Goal: Transaction & Acquisition: Purchase product/service

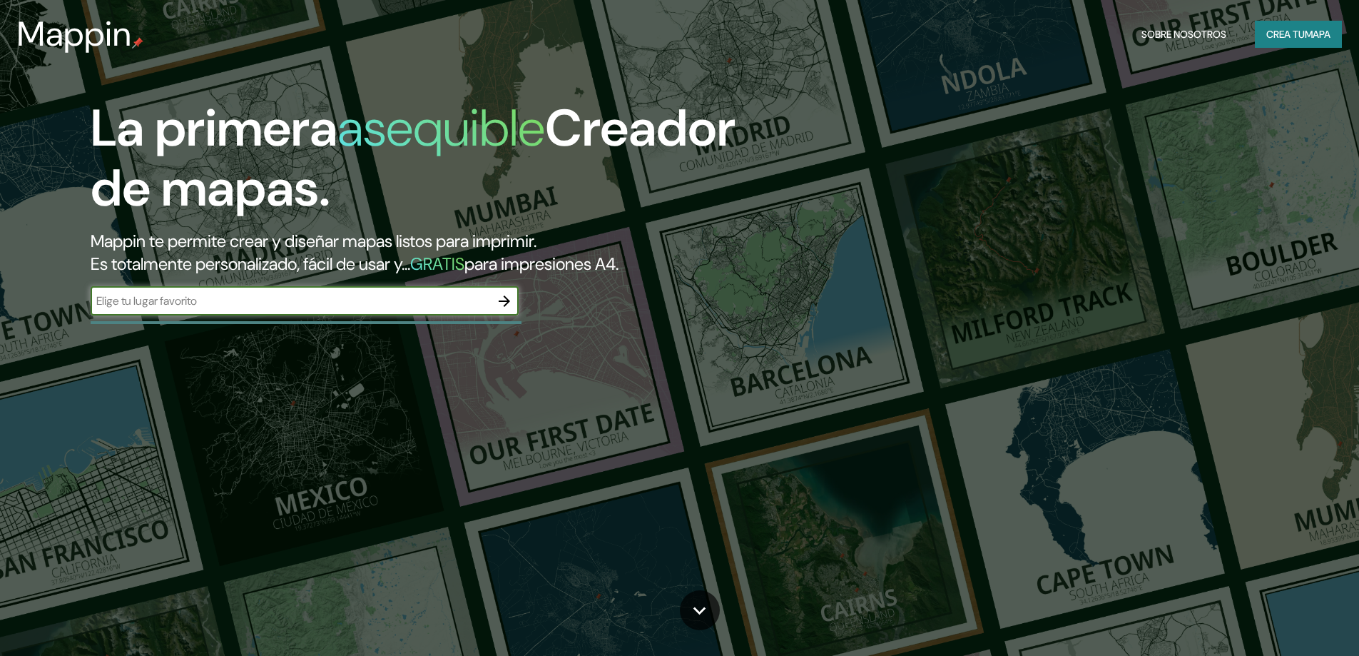
click at [313, 300] on input "text" at bounding box center [290, 300] width 399 height 16
type input "[PERSON_NAME]"
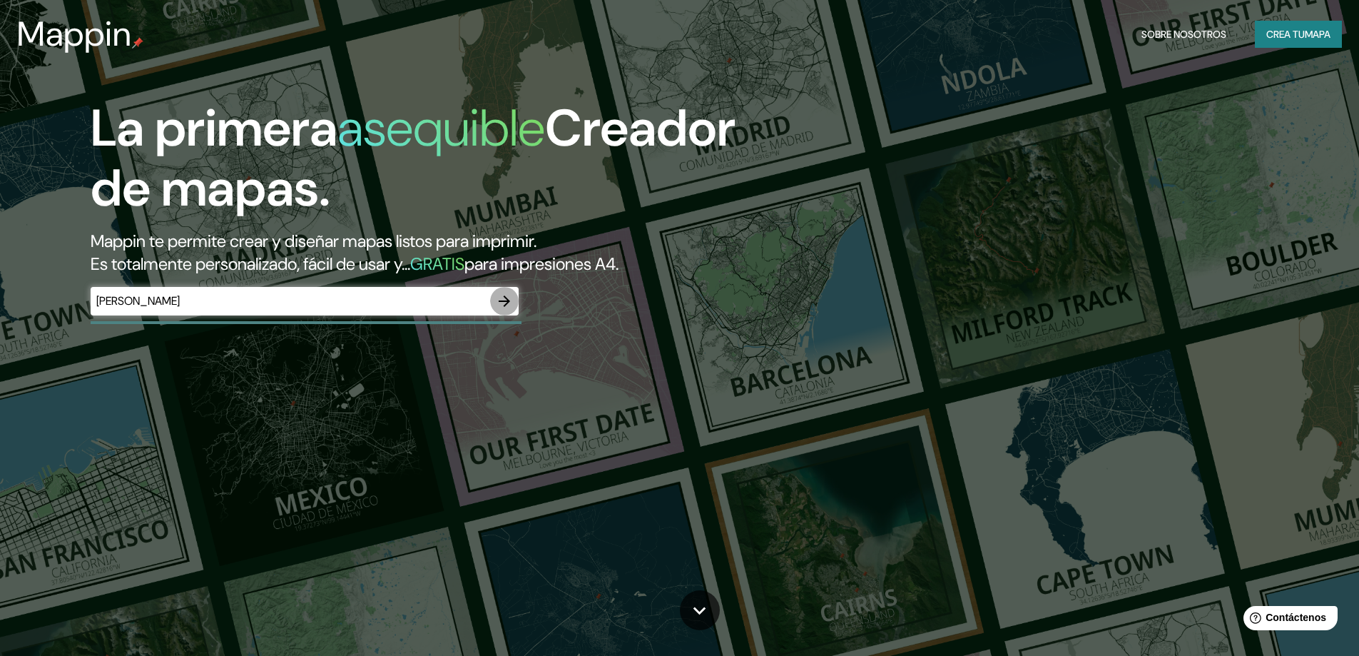
click at [503, 302] on icon "button" at bounding box center [504, 300] width 17 height 17
click at [182, 301] on input "text" at bounding box center [290, 300] width 399 height 16
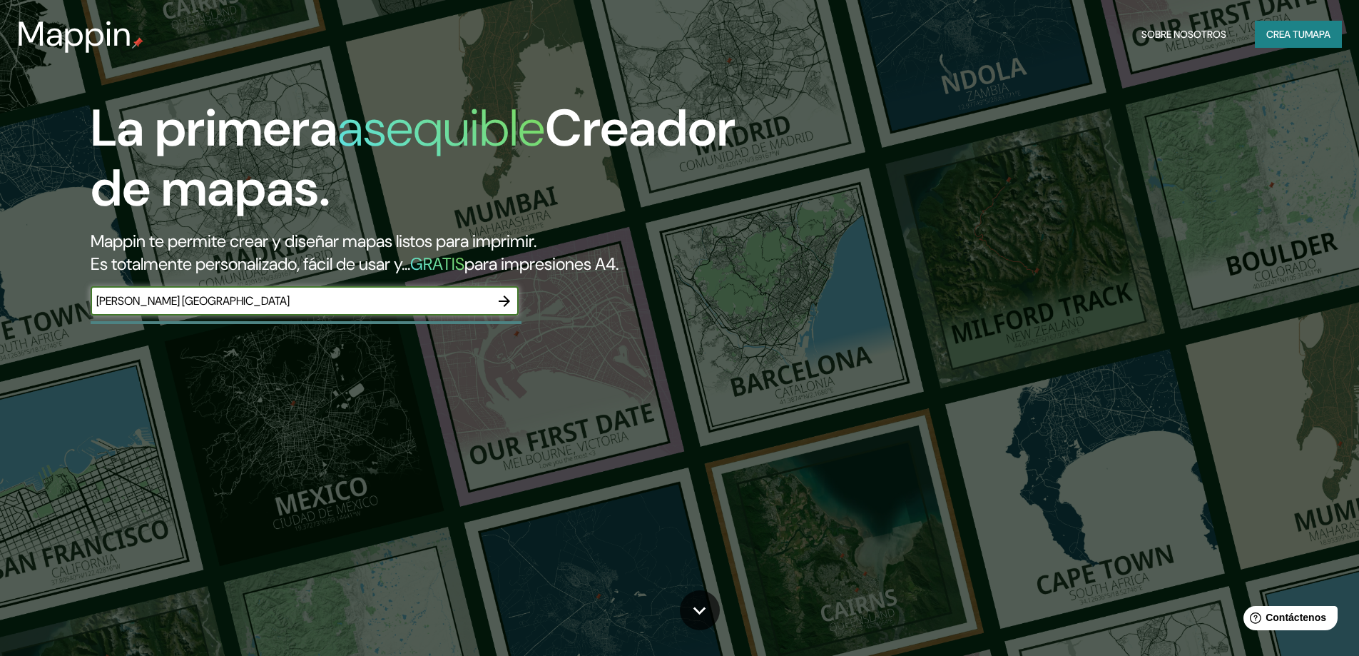
type input "[PERSON_NAME] [GEOGRAPHIC_DATA]"
click at [505, 302] on icon "button" at bounding box center [504, 300] width 17 height 17
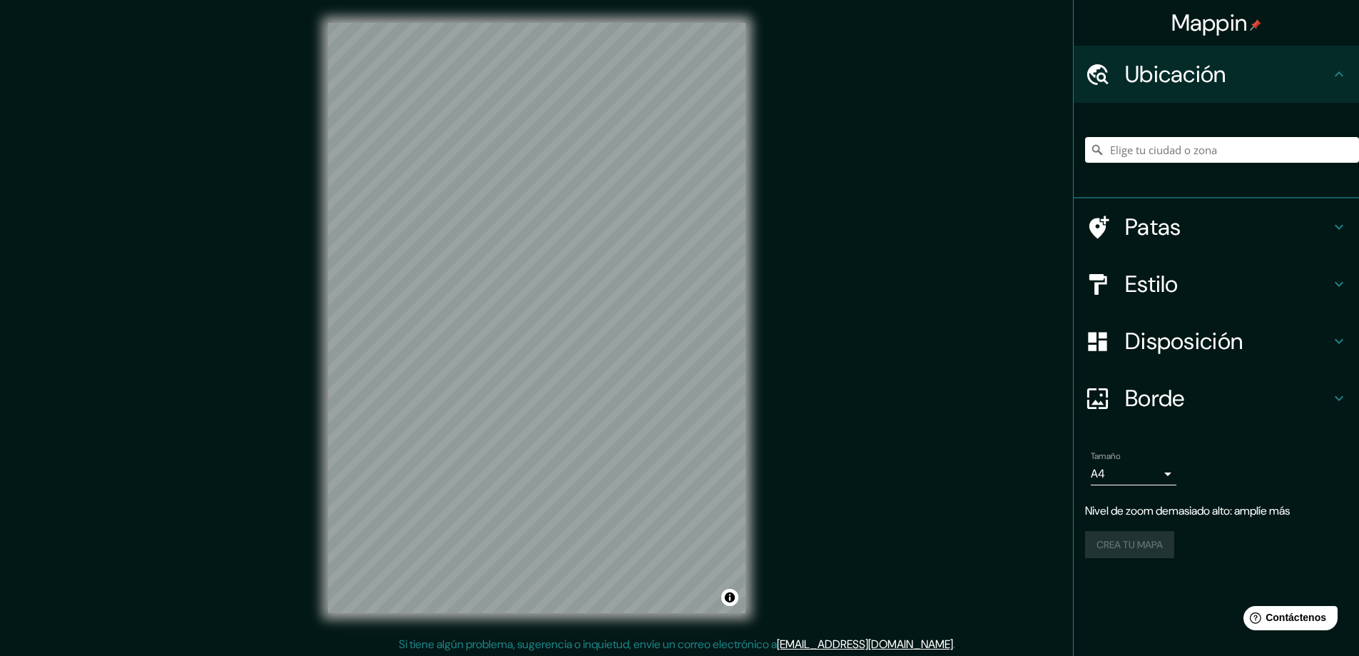
click at [773, 214] on div "Mappin Ubicación Patas Estilo Disposición Borde Elige un borde. Consejo : puede…" at bounding box center [679, 329] width 1359 height 658
click at [310, 263] on div "© Mapbox © OpenStreetMap Improve this map" at bounding box center [536, 318] width 463 height 636
click at [1156, 146] on input "Elige tu ciudad o zona" at bounding box center [1222, 150] width 274 height 26
click at [1255, 147] on input "[PERSON_NAME], [GEOGRAPHIC_DATA]" at bounding box center [1222, 150] width 274 height 26
click at [1231, 148] on input "[PERSON_NAME], [GEOGRAPHIC_DATA]" at bounding box center [1222, 150] width 274 height 26
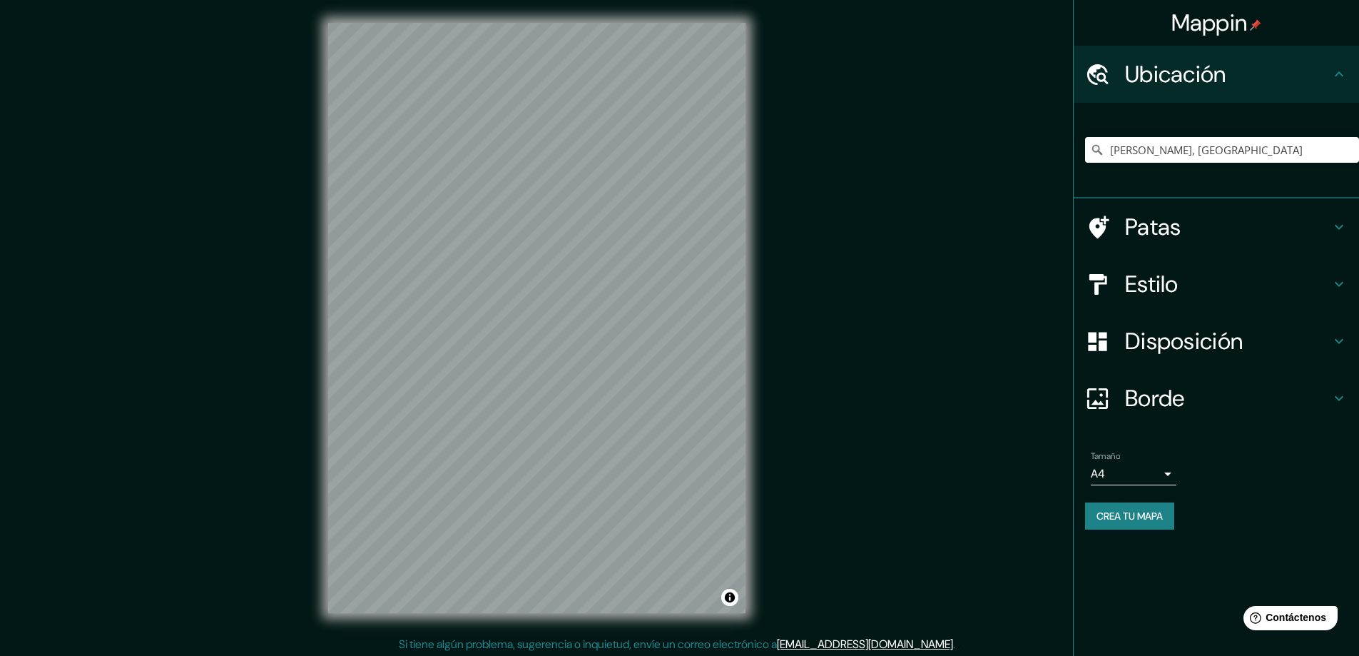
click at [1243, 122] on div "[PERSON_NAME], [GEOGRAPHIC_DATA]" at bounding box center [1222, 149] width 274 height 71
click at [1247, 135] on div "[PERSON_NAME], [GEOGRAPHIC_DATA]" at bounding box center [1222, 149] width 274 height 71
click at [1248, 138] on div "[PERSON_NAME], [GEOGRAPHIC_DATA]" at bounding box center [1222, 149] width 274 height 71
click at [1245, 155] on input "[PERSON_NAME], [GEOGRAPHIC_DATA]" at bounding box center [1222, 150] width 274 height 26
drag, startPoint x: 1263, startPoint y: 153, endPoint x: 1185, endPoint y: 149, distance: 77.9
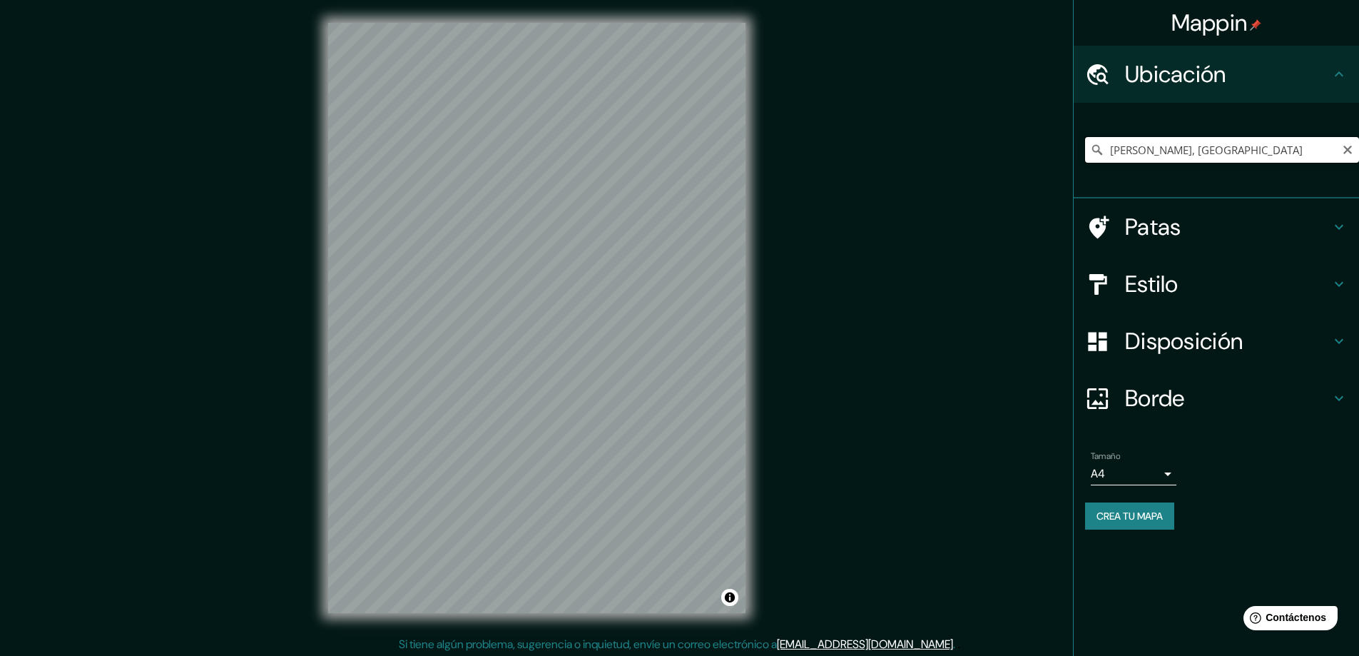
click at [1185, 149] on input "[PERSON_NAME], [GEOGRAPHIC_DATA]" at bounding box center [1222, 150] width 274 height 26
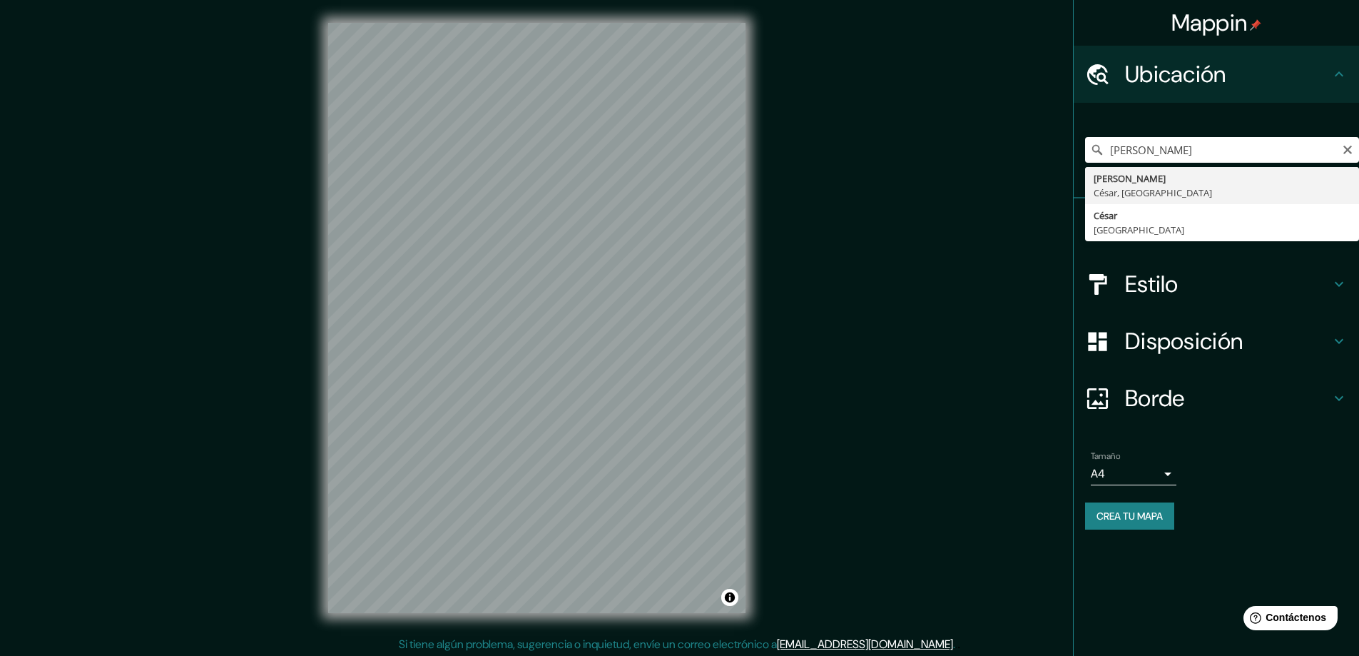
type input "[PERSON_NAME], [GEOGRAPHIC_DATA]"
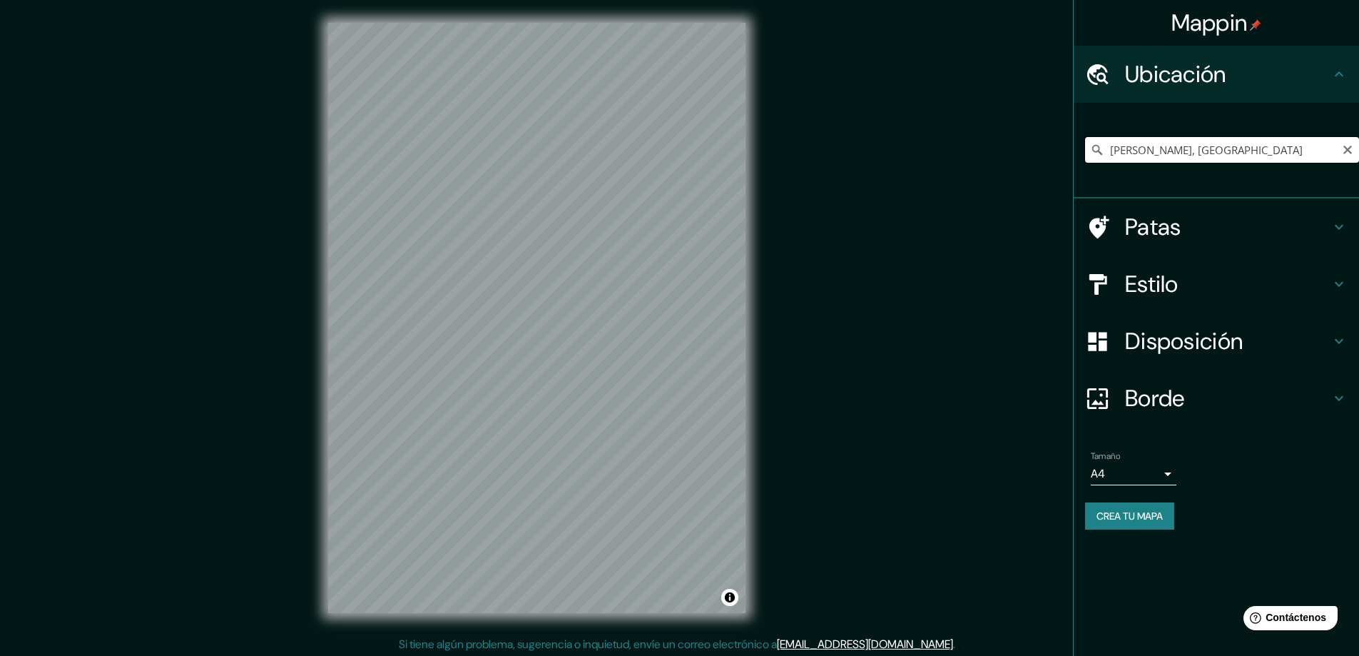
click at [1260, 145] on input "[PERSON_NAME], [GEOGRAPHIC_DATA]" at bounding box center [1222, 150] width 274 height 26
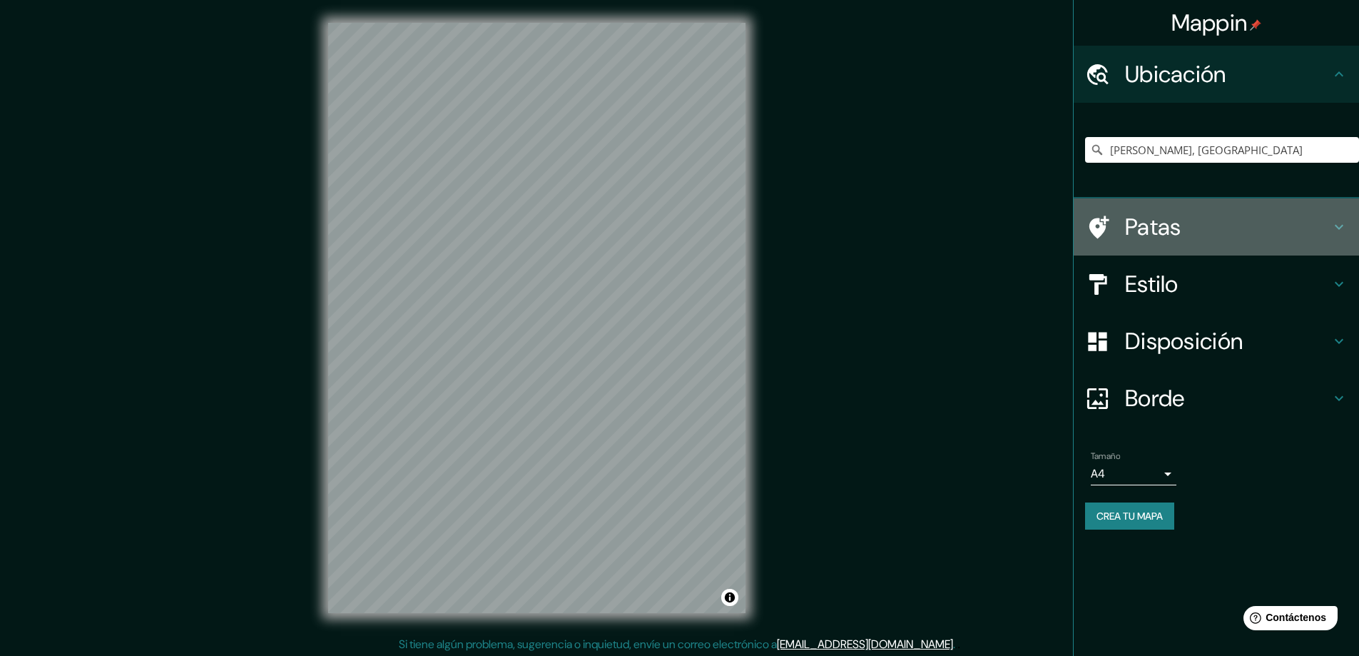
click at [1336, 222] on icon at bounding box center [1338, 226] width 17 height 17
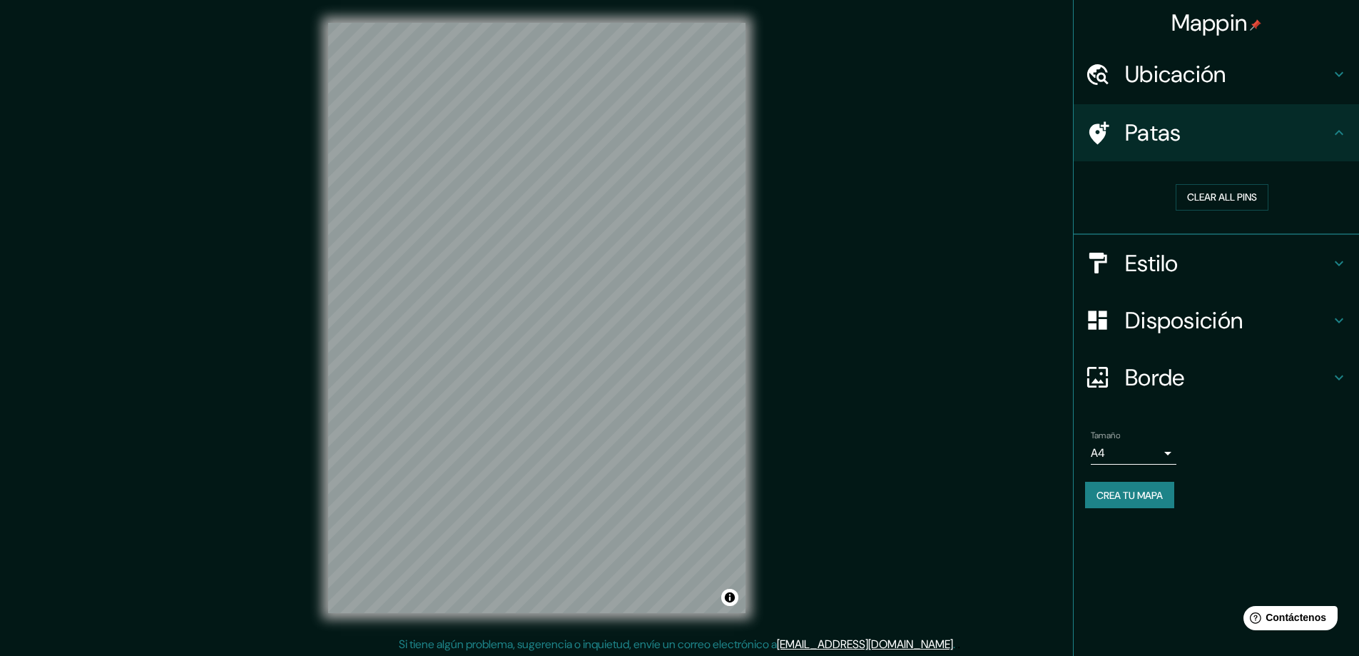
drag, startPoint x: 1341, startPoint y: 132, endPoint x: 1341, endPoint y: 199, distance: 67.1
click at [1341, 133] on icon at bounding box center [1339, 132] width 9 height 5
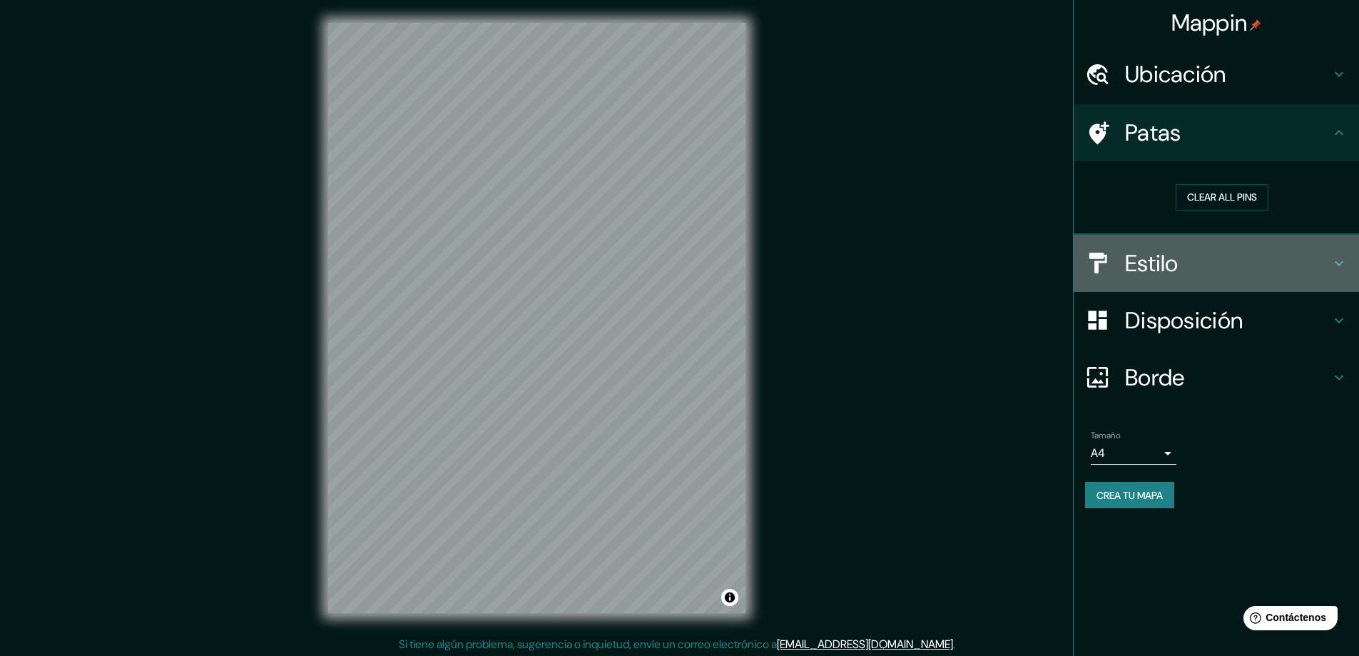
click at [1345, 267] on icon at bounding box center [1338, 263] width 17 height 17
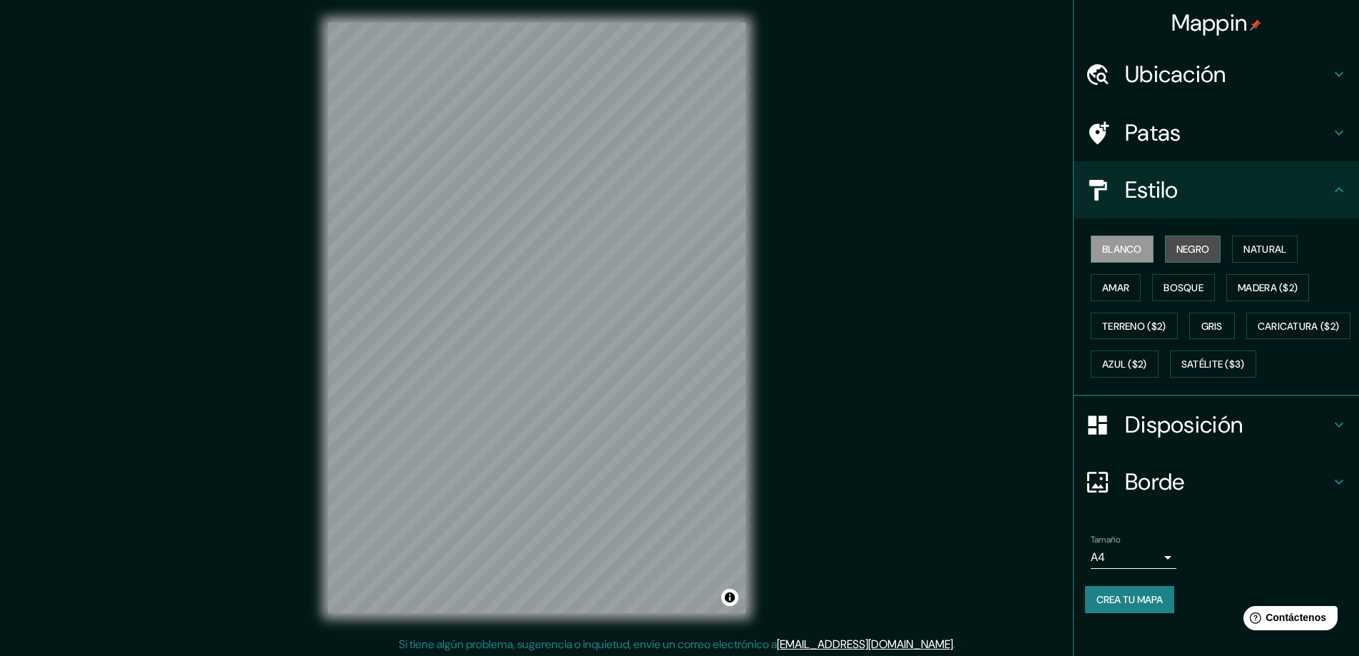
click at [1181, 247] on font "Negro" at bounding box center [1193, 249] width 34 height 13
click at [1131, 246] on font "Blanco" at bounding box center [1122, 249] width 40 height 13
click at [1270, 245] on font "Natural" at bounding box center [1264, 249] width 43 height 13
click at [1102, 248] on font "Blanco" at bounding box center [1122, 249] width 40 height 13
click at [1282, 247] on button "Natural" at bounding box center [1265, 248] width 66 height 27
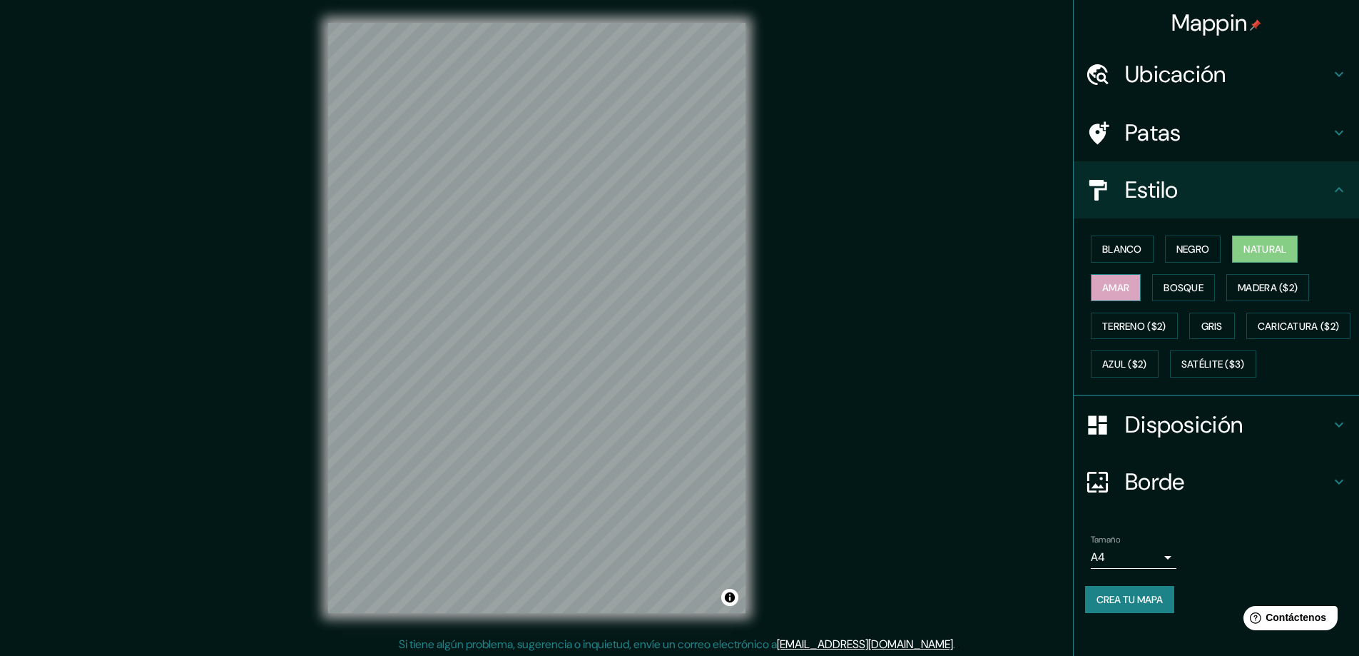
click at [1114, 287] on font "Amar" at bounding box center [1115, 287] width 27 height 13
click at [1271, 246] on font "Natural" at bounding box center [1264, 249] width 43 height 13
click at [1330, 193] on icon at bounding box center [1338, 189] width 17 height 17
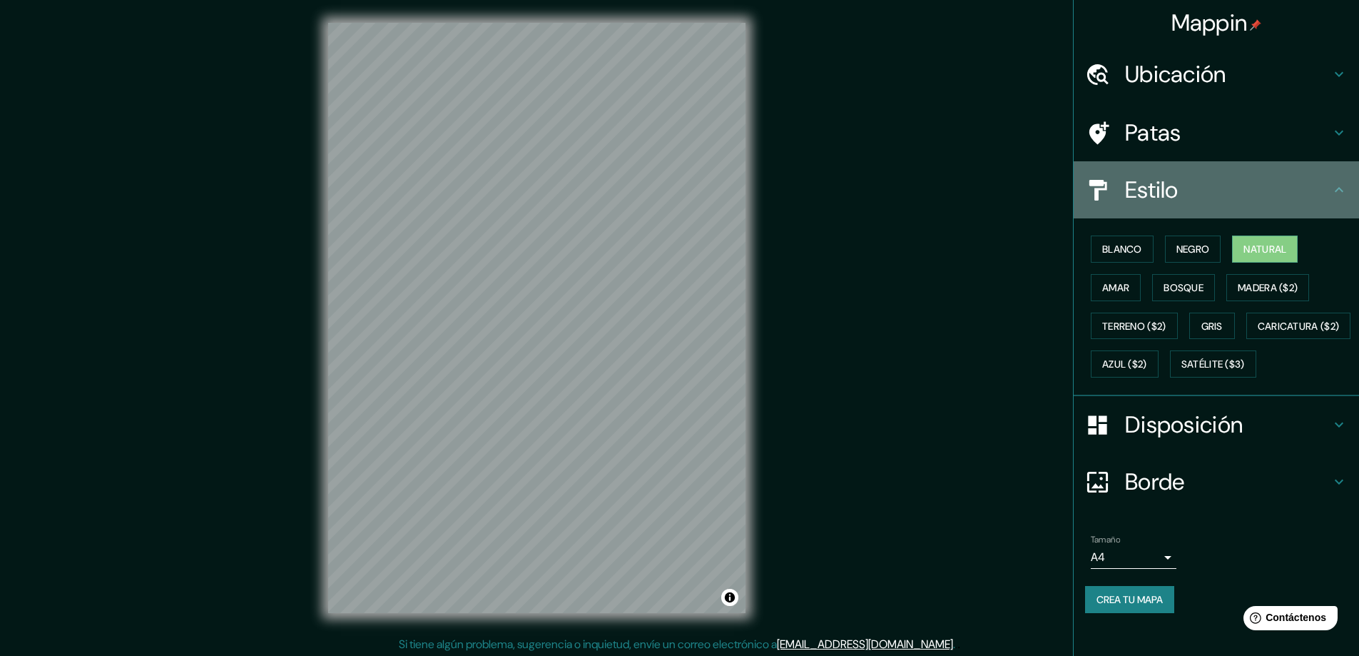
click at [1335, 190] on icon at bounding box center [1339, 189] width 9 height 5
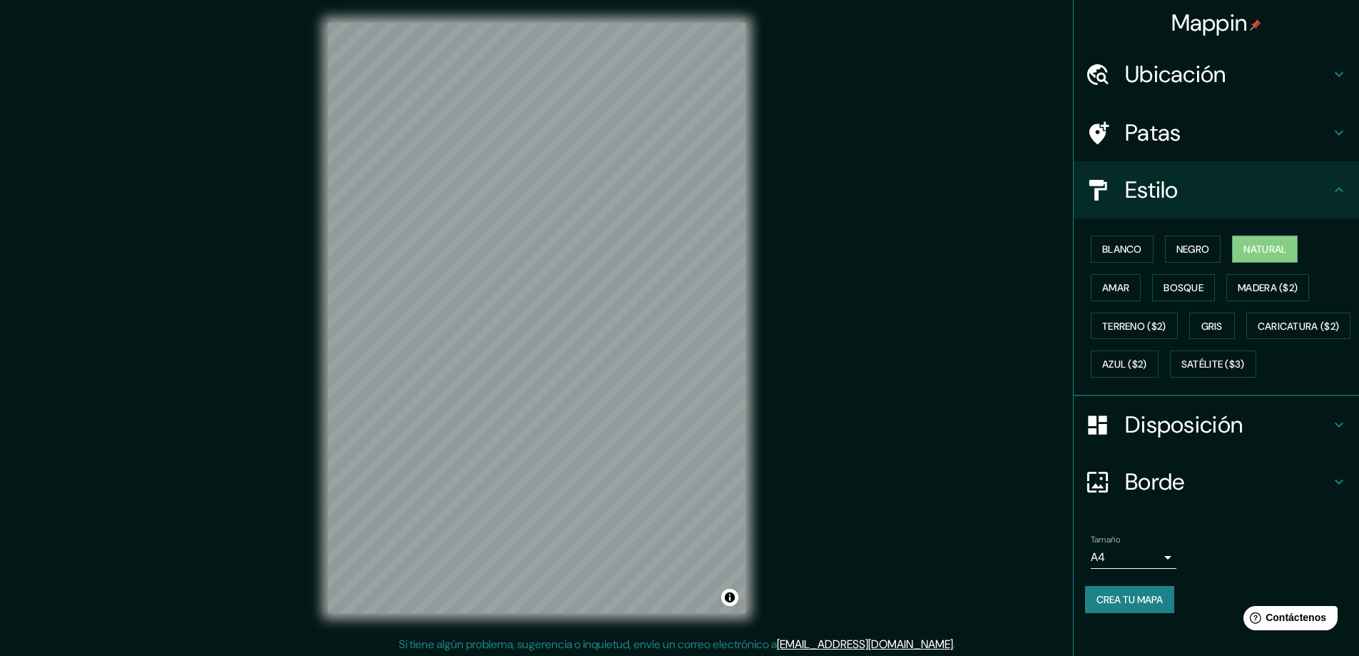
click at [1330, 185] on icon at bounding box center [1338, 189] width 17 height 17
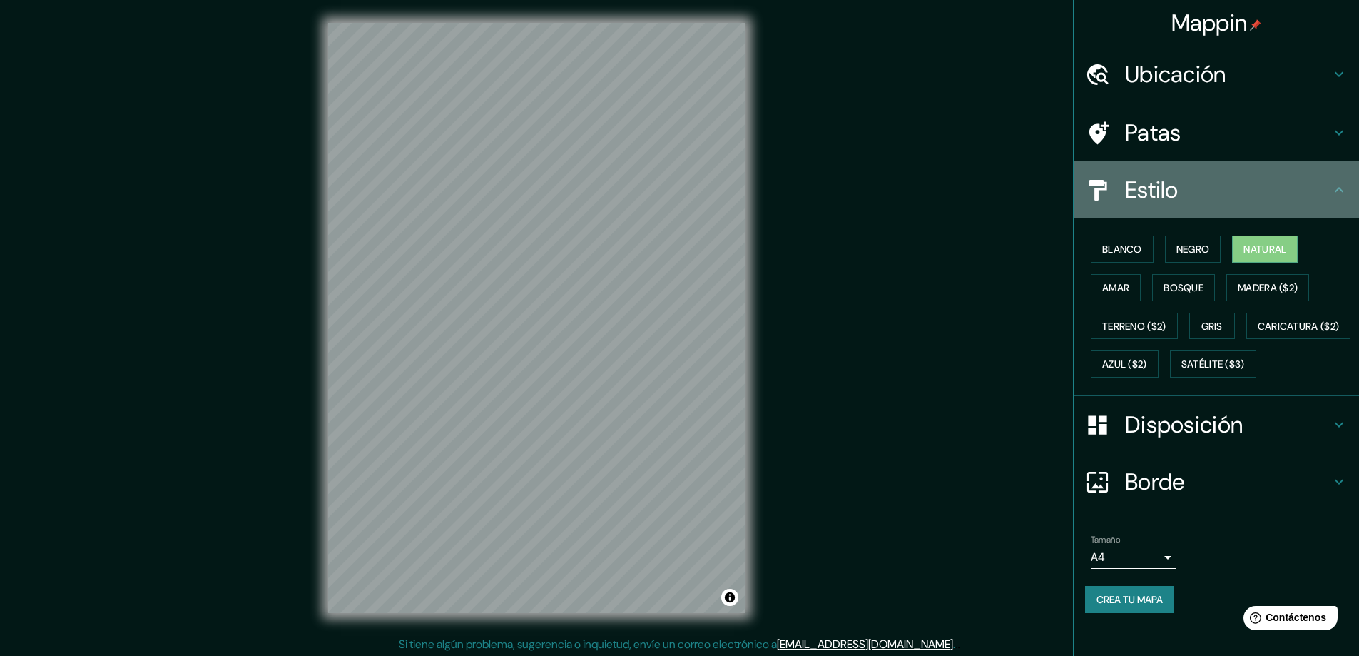
click at [1330, 185] on icon at bounding box center [1338, 189] width 17 height 17
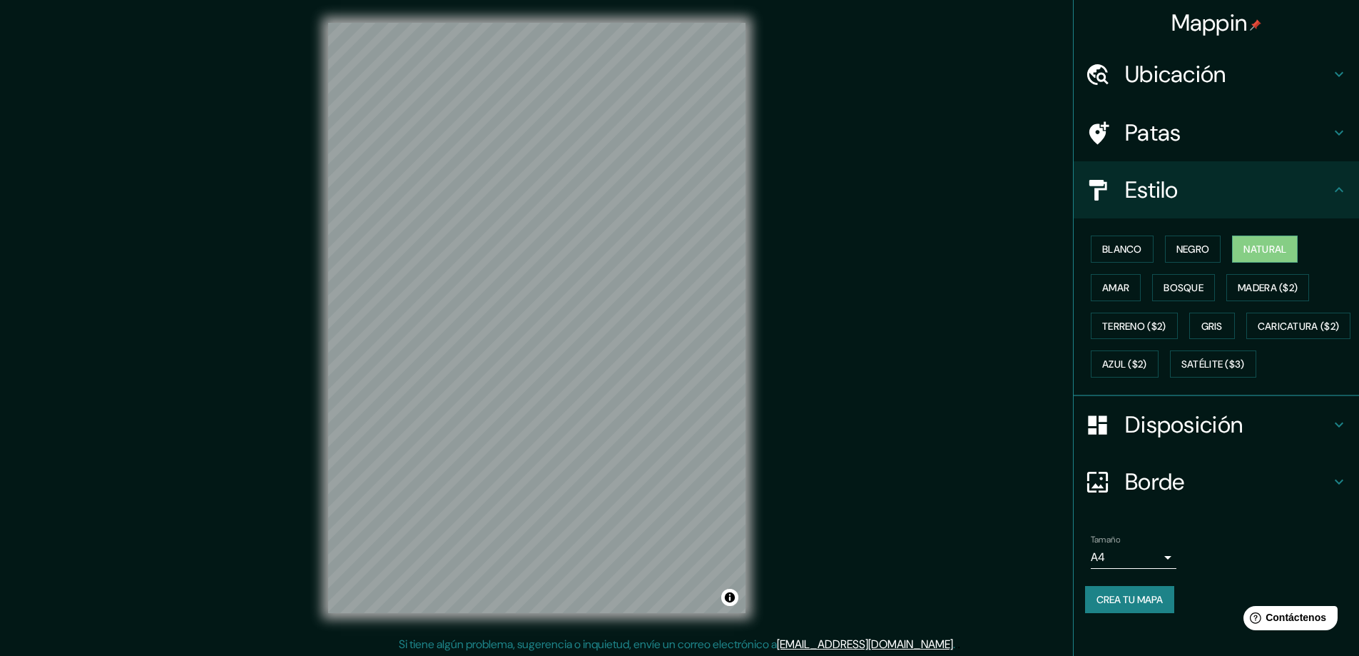
click at [1330, 433] on icon at bounding box center [1338, 424] width 17 height 17
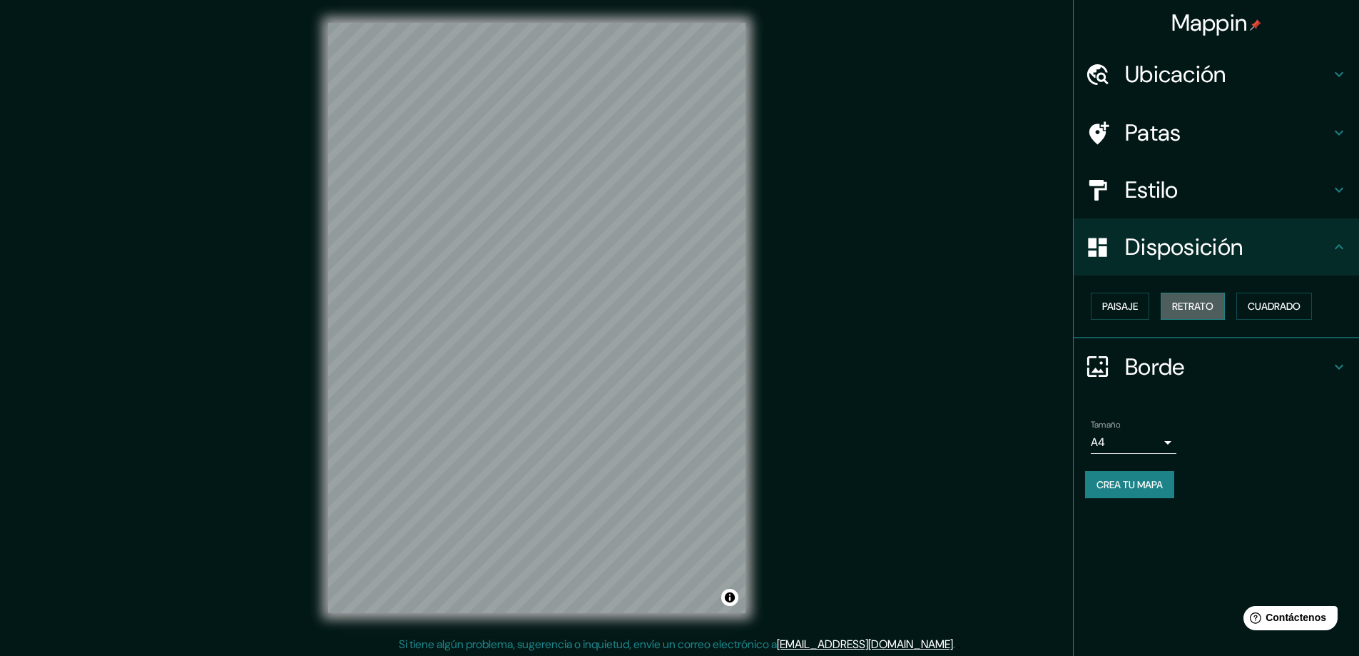
click at [1198, 302] on font "Retrato" at bounding box center [1192, 306] width 41 height 13
click at [1117, 304] on font "Paisaje" at bounding box center [1120, 306] width 36 height 13
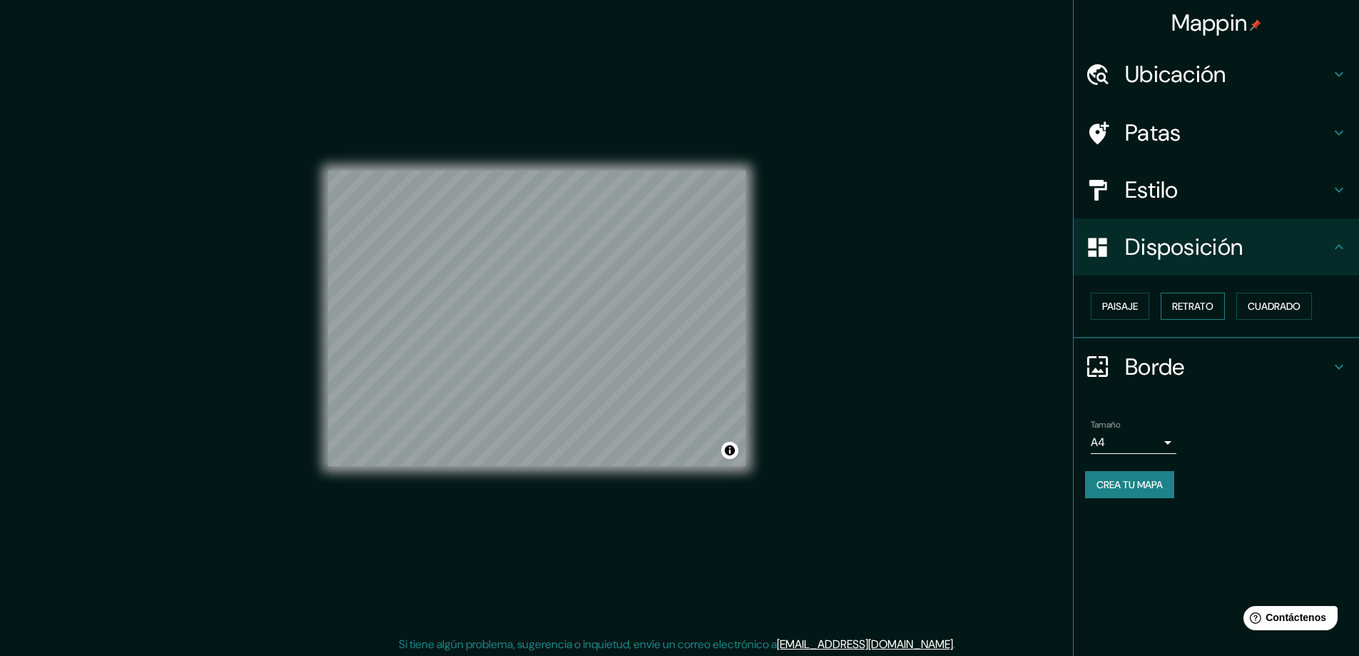
click at [1200, 303] on font "Retrato" at bounding box center [1192, 306] width 41 height 13
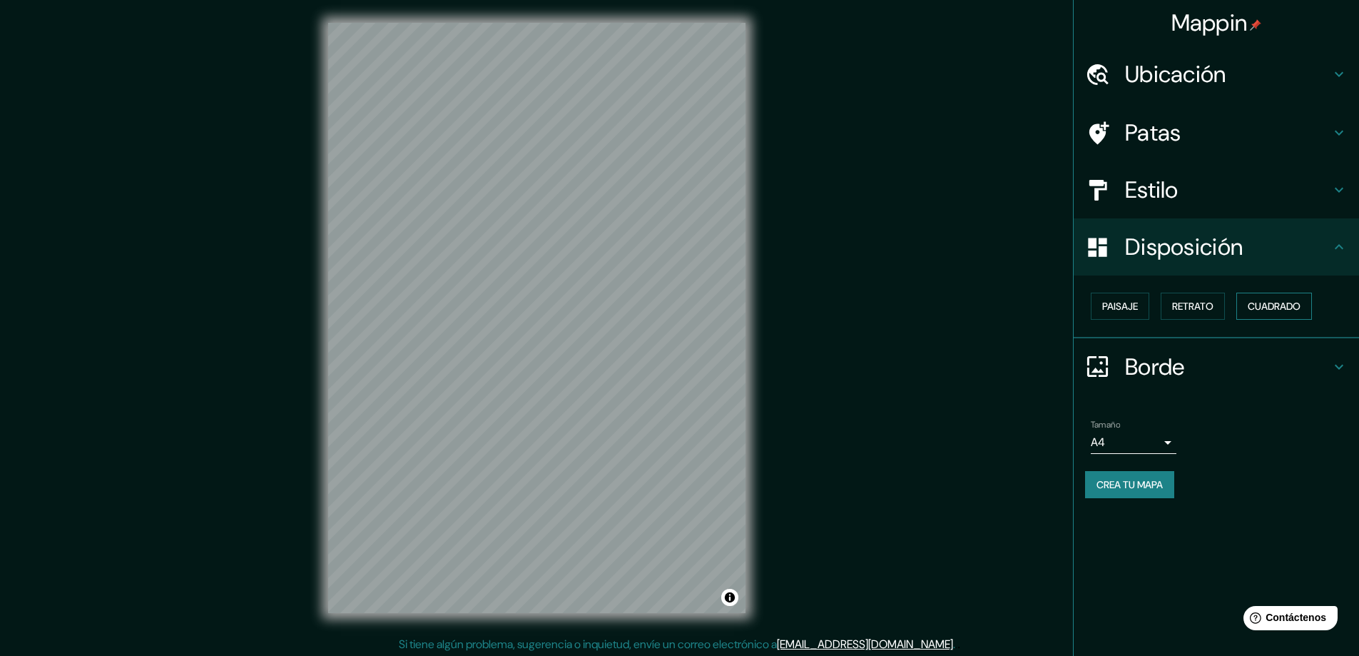
click at [1286, 304] on font "Cuadrado" at bounding box center [1274, 306] width 53 height 13
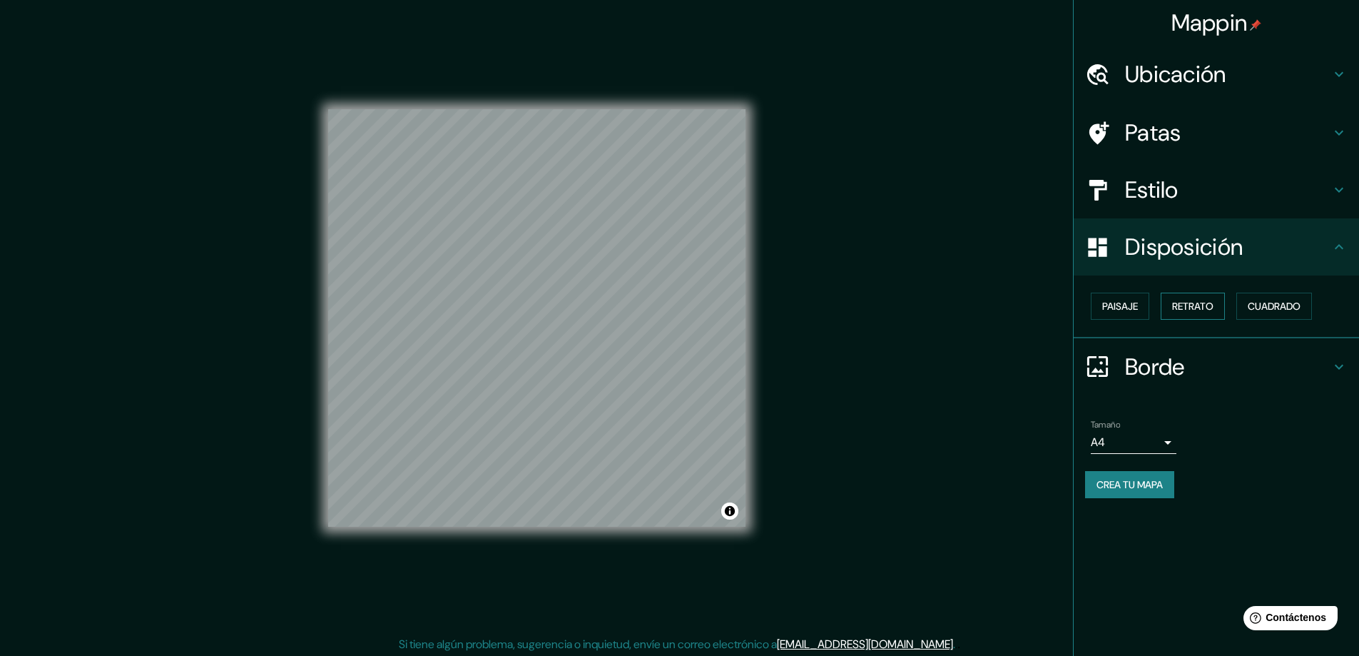
click at [1188, 305] on font "Retrato" at bounding box center [1192, 306] width 41 height 13
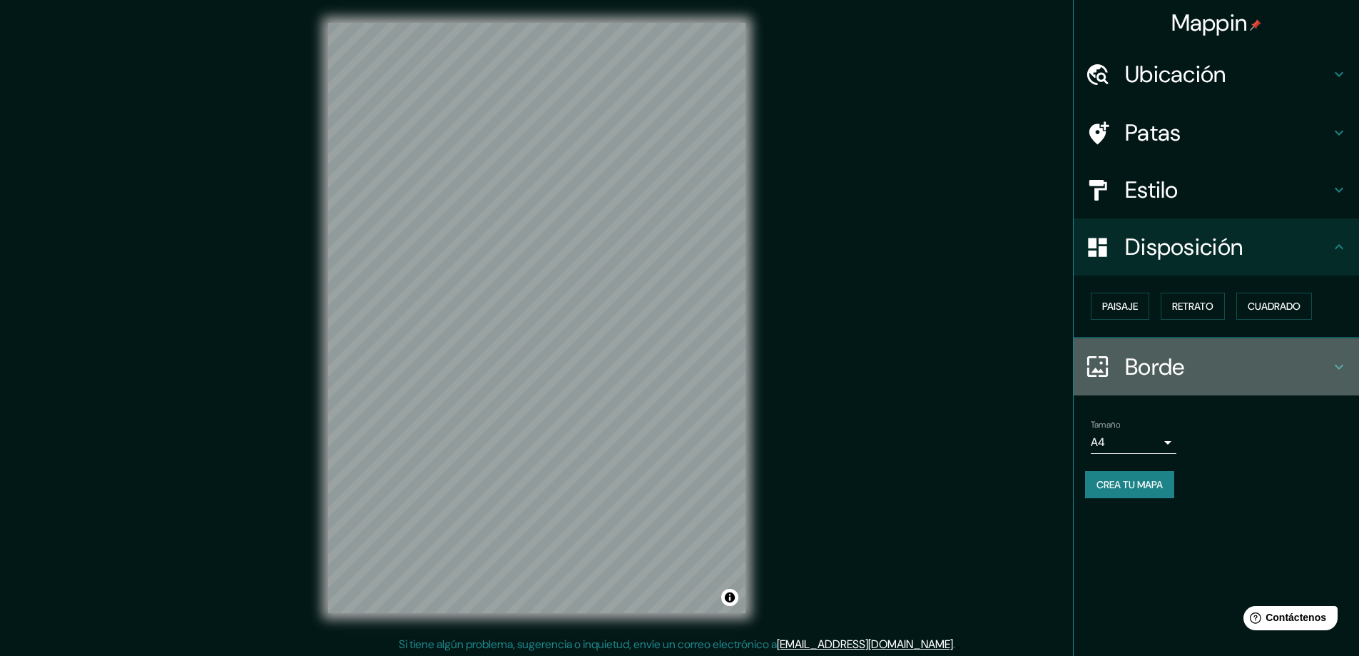
click at [1338, 364] on icon at bounding box center [1338, 366] width 17 height 17
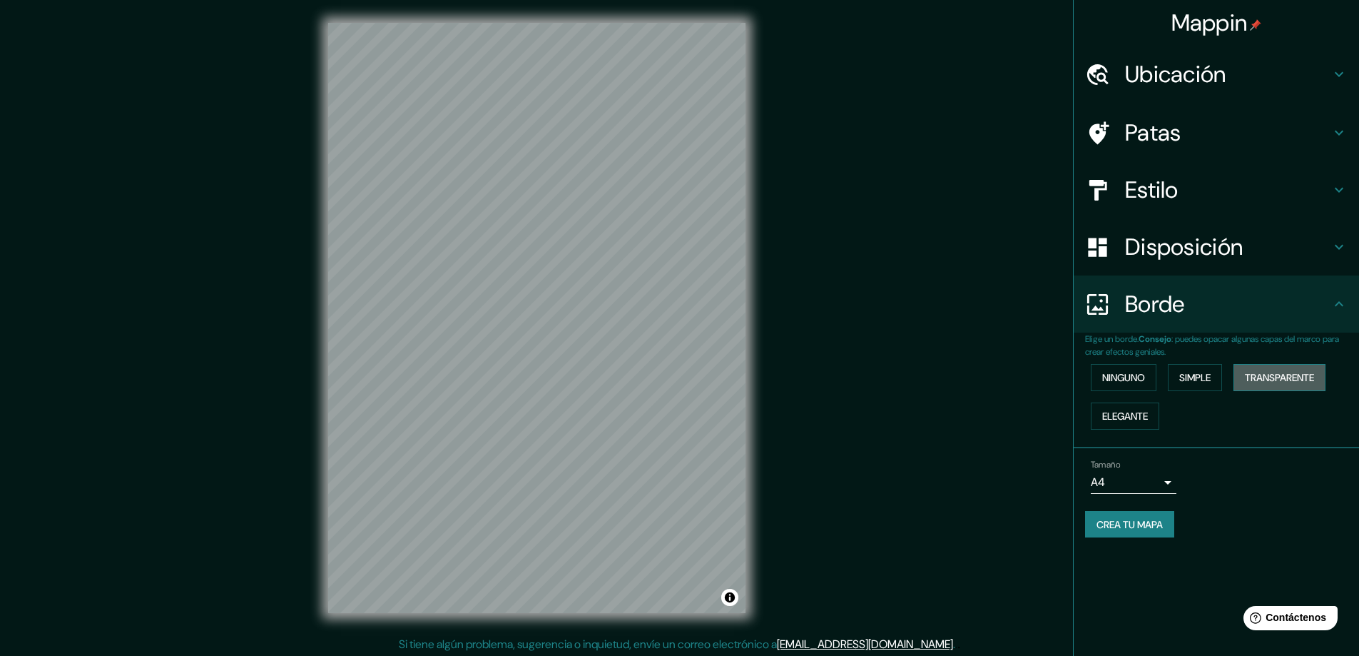
click at [1289, 379] on font "Transparente" at bounding box center [1279, 377] width 69 height 13
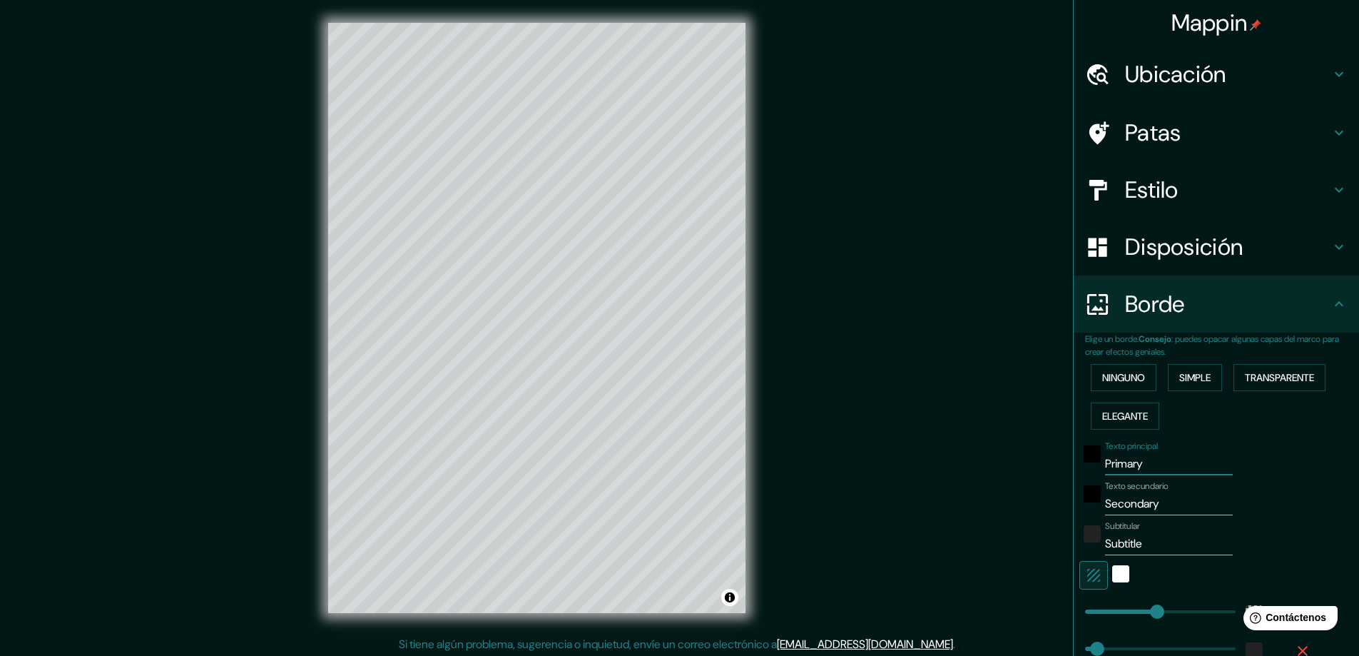
drag, startPoint x: 1145, startPoint y: 464, endPoint x: 1015, endPoint y: 464, distance: 129.8
click at [1015, 464] on div "Mappin Ubicación [PERSON_NAME], [GEOGRAPHIC_DATA] Patas Estilo Disposición Bord…" at bounding box center [679, 329] width 1359 height 658
type input "B"
type input "281"
type input "47"
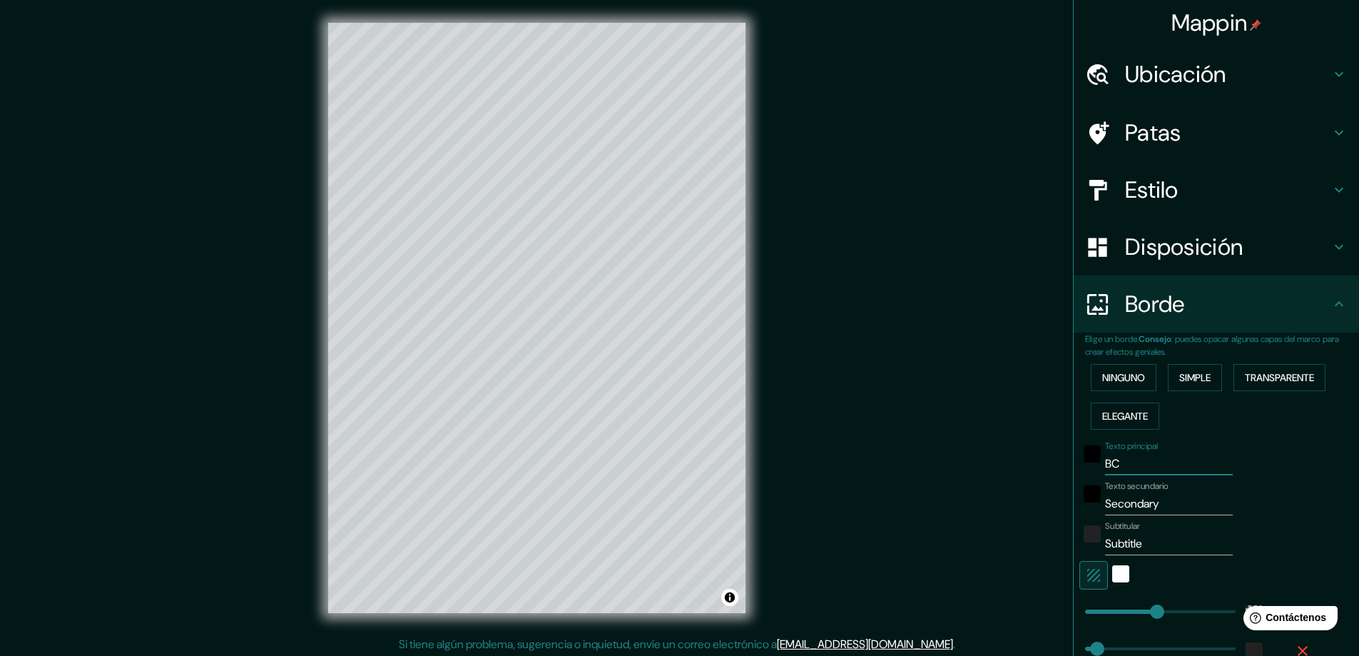
type input "BCE"
type input "281"
type input "47"
type input "BCER"
type input "281"
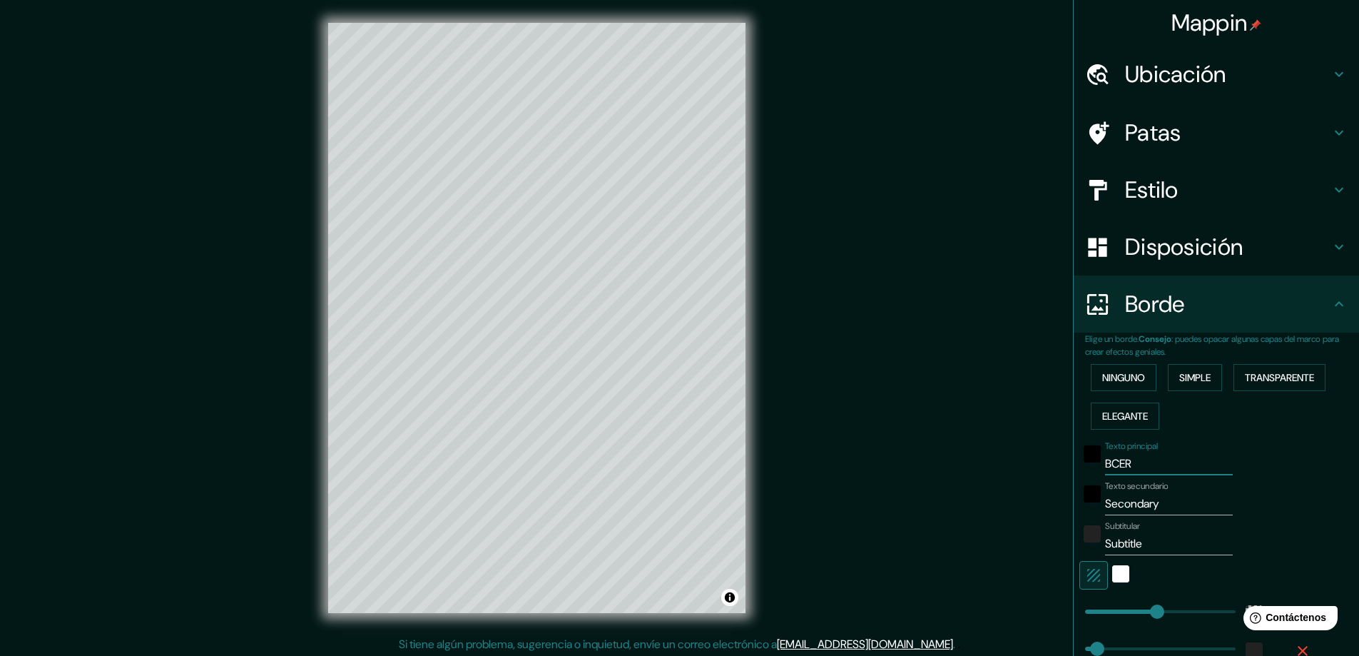
type input "47"
type input "BCERR"
type input "281"
type input "47"
type input "BCER"
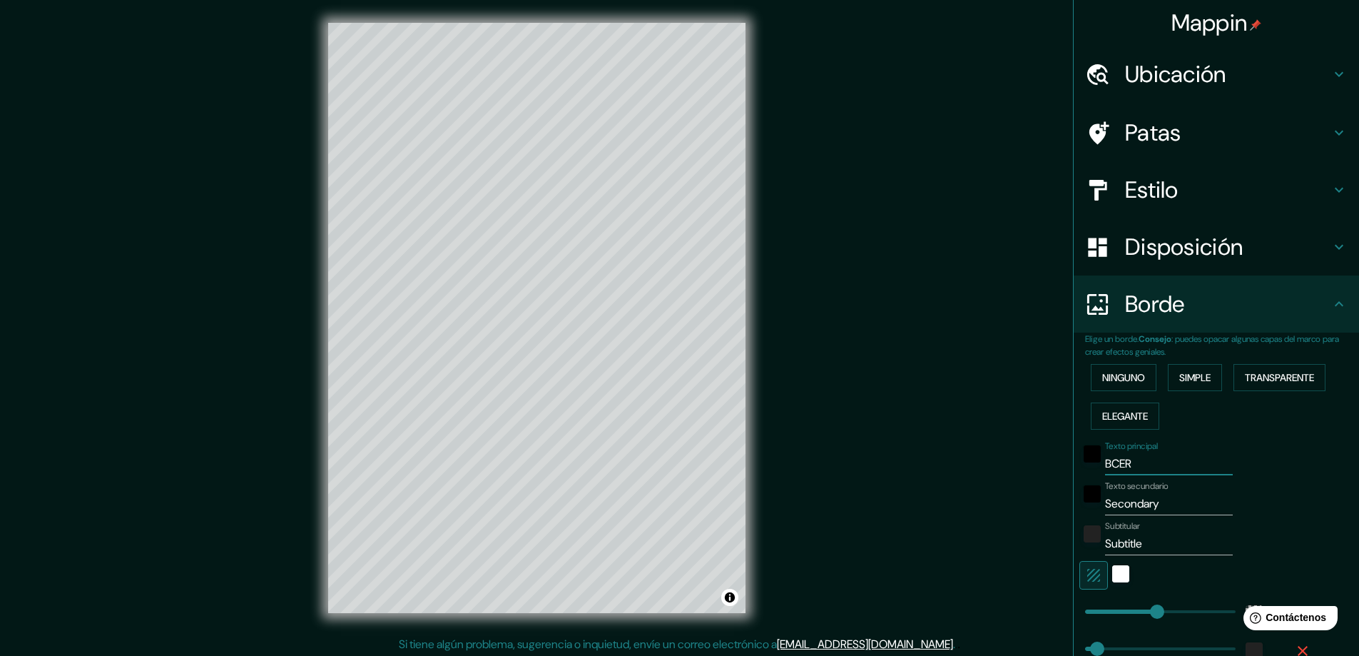
type input "281"
type input "47"
type input "BCE"
type input "281"
type input "47"
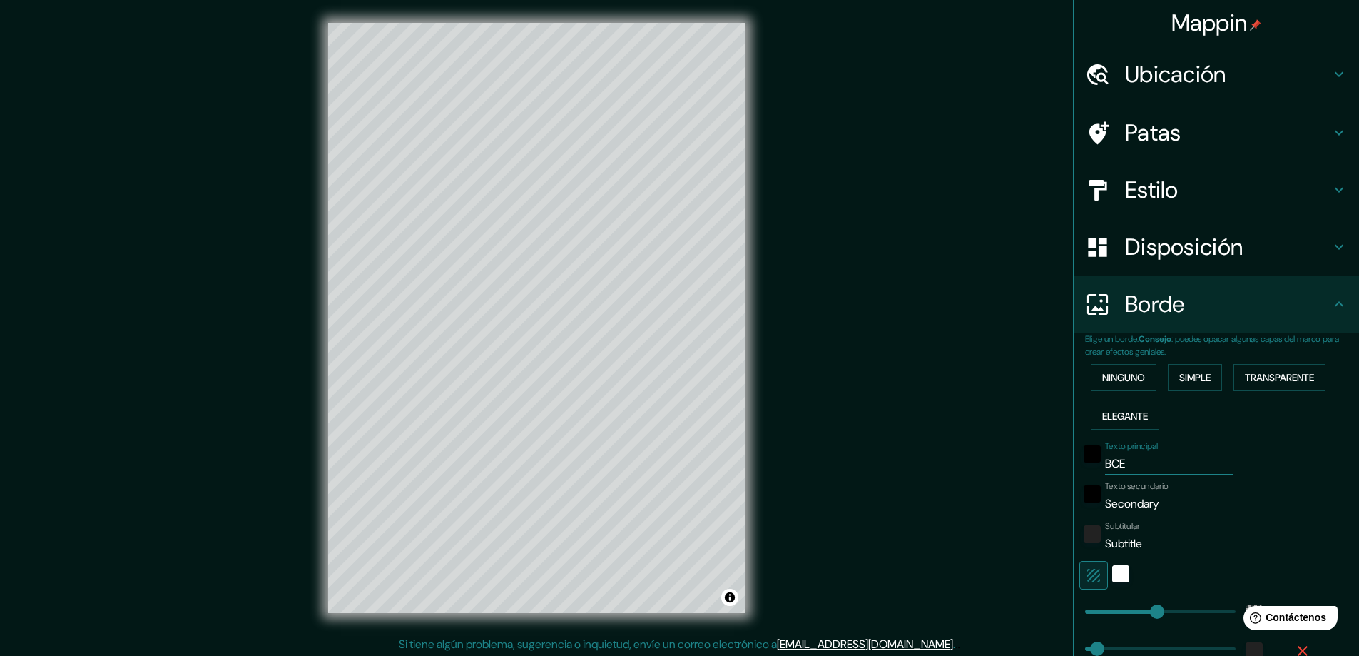
type input "BC"
type input "281"
type input "47"
type input "B"
type input "281"
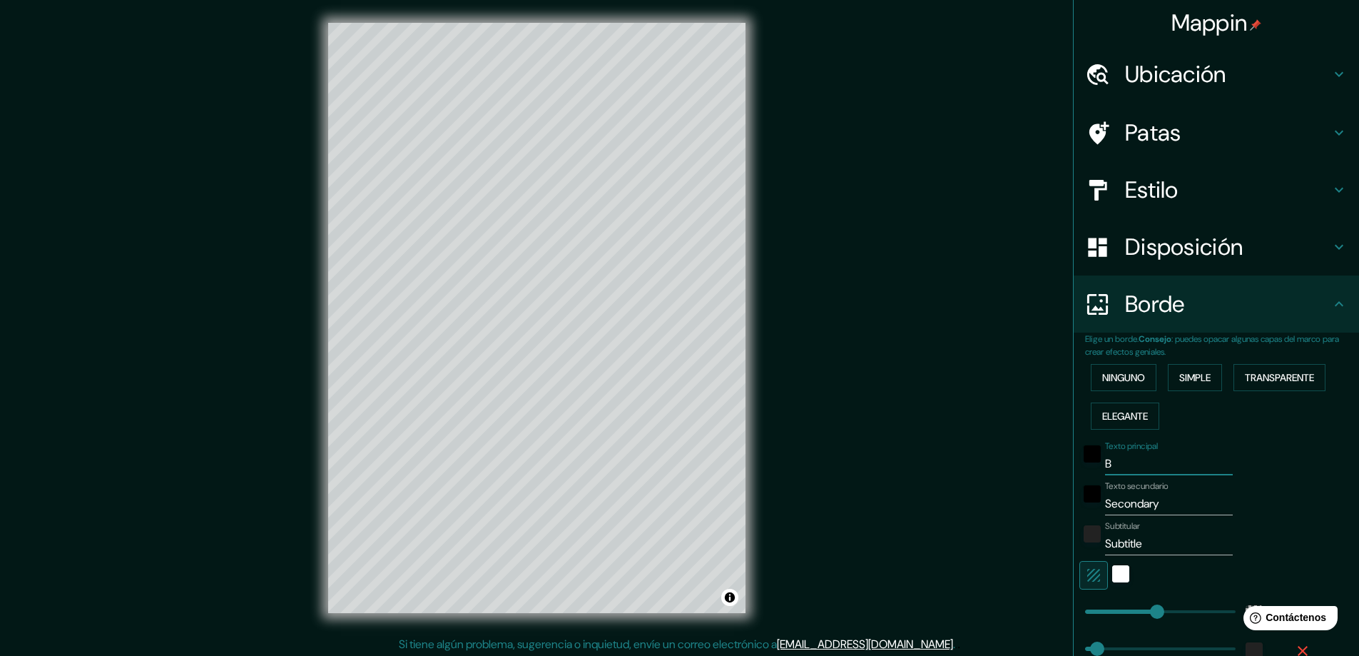
type input "47"
type input "BE"
type input "281"
type input "47"
type input "BEC"
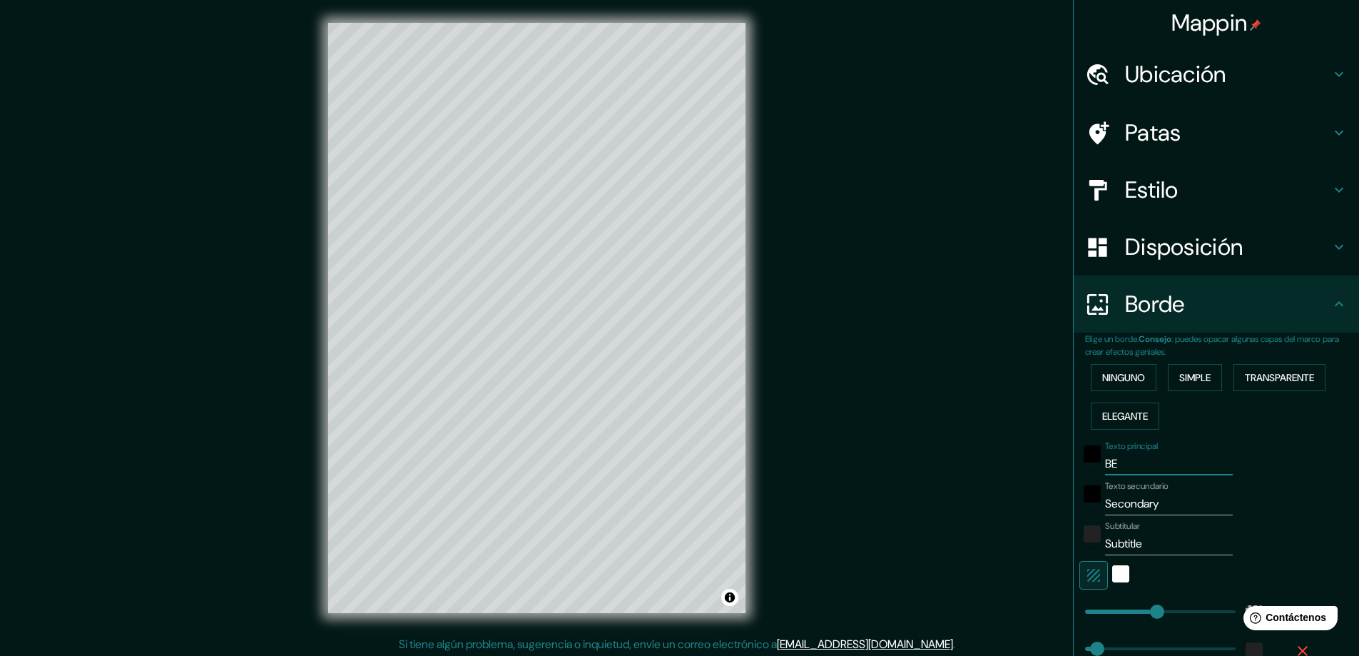
type input "281"
type input "47"
type input "BECE"
type input "281"
type input "47"
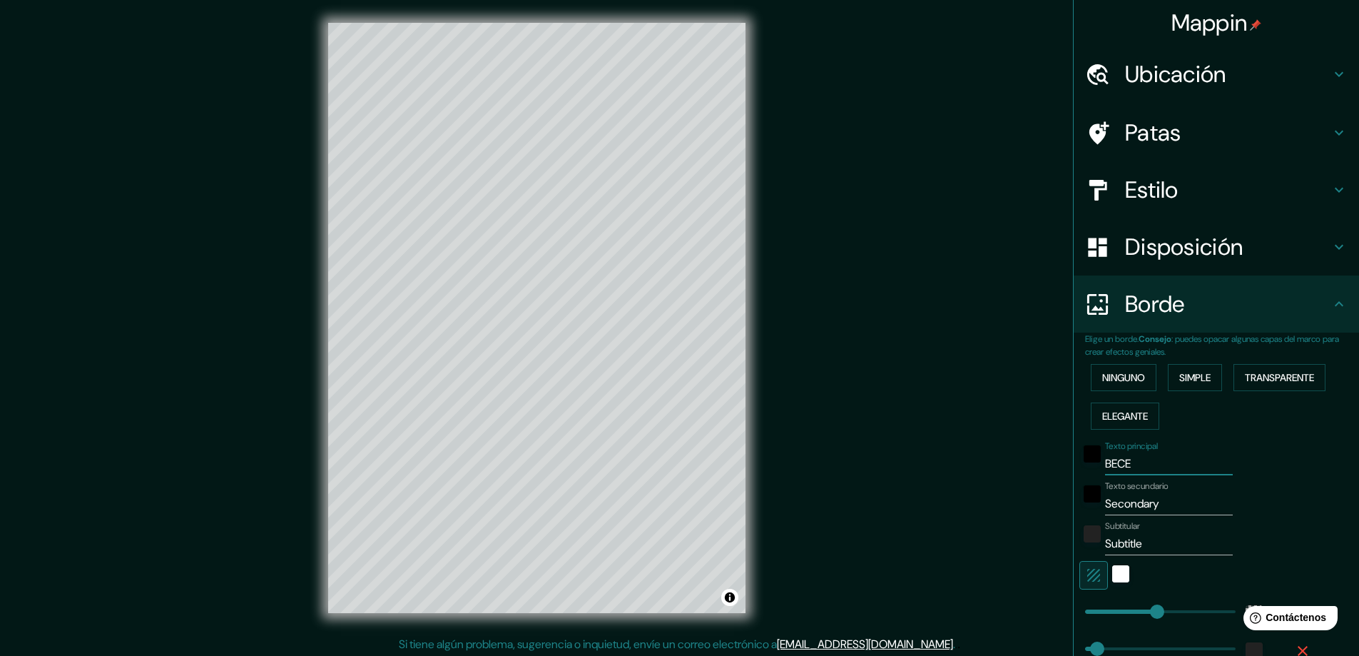
type input "BECER"
type input "281"
type input "47"
type input "[PERSON_NAME]"
type input "281"
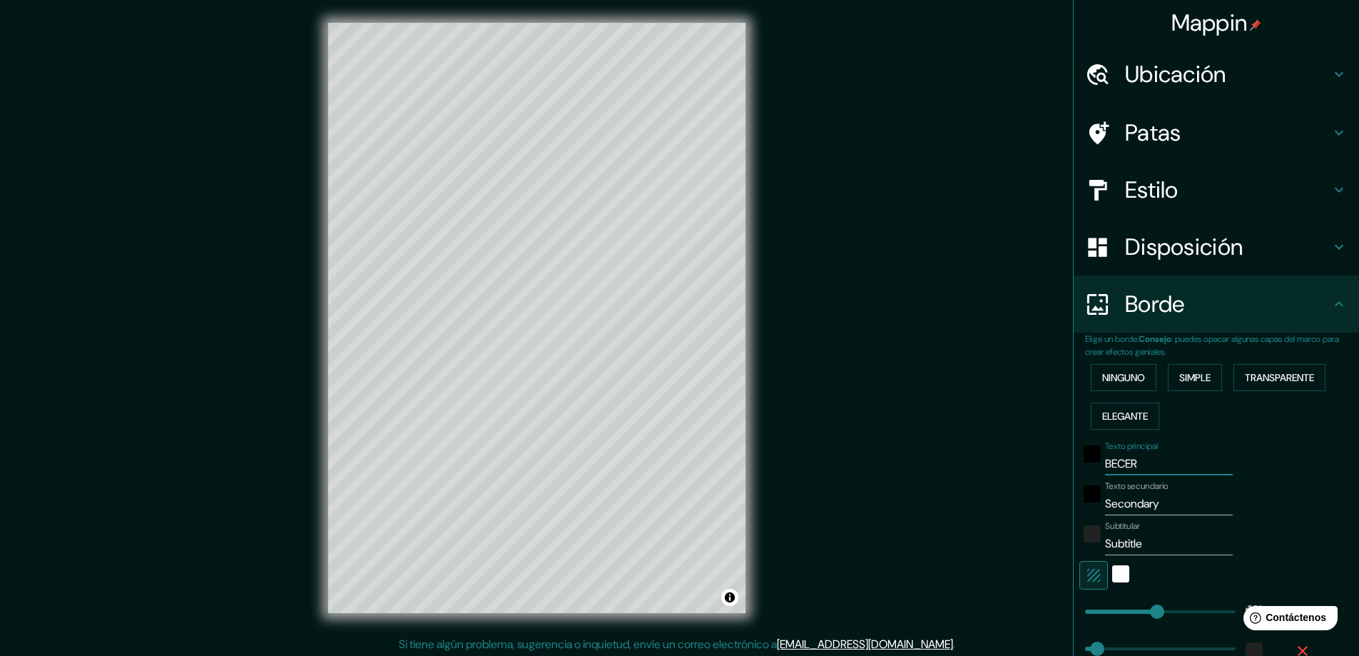
type input "47"
type input "[PERSON_NAME]"
type input "281"
type input "47"
type input "[PERSON_NAME]"
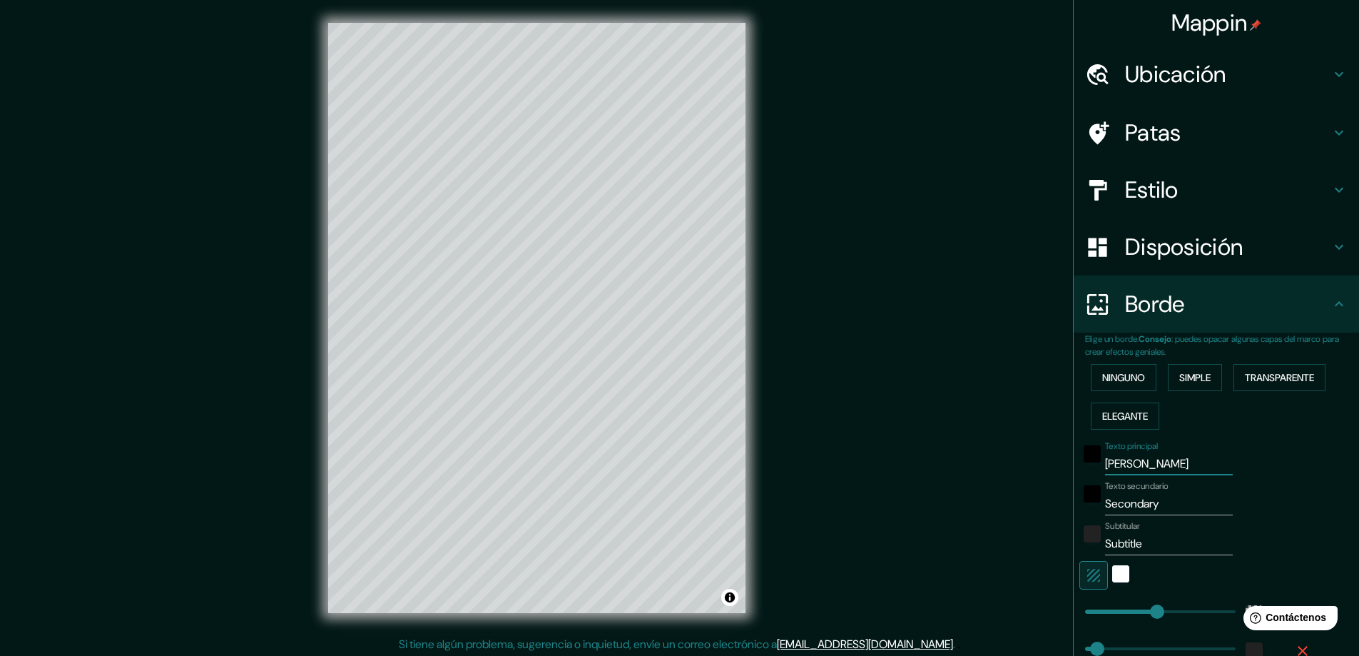
type input "281"
type input "47"
type input "[PERSON_NAME]"
type input "281"
type input "47"
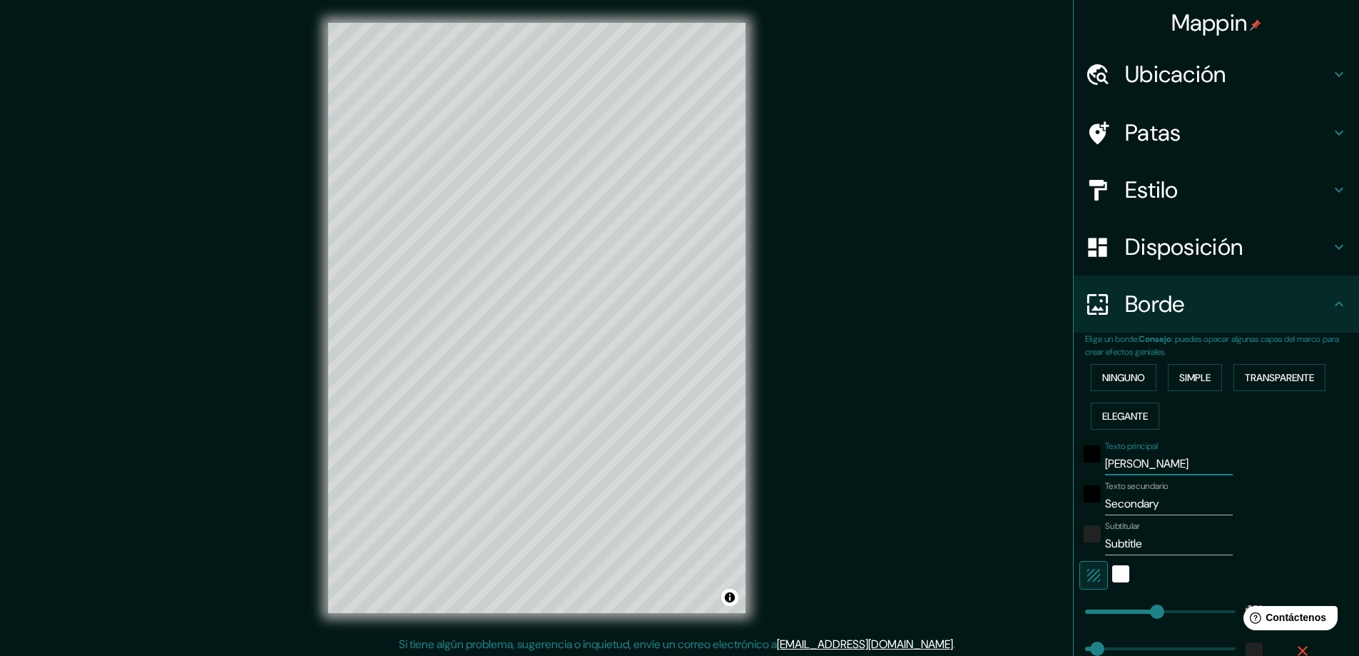
type input "[PERSON_NAME]"
type input "281"
type input "47"
type input "[PERSON_NAME]"
drag, startPoint x: 1187, startPoint y: 497, endPoint x: 1036, endPoint y: 497, distance: 151.2
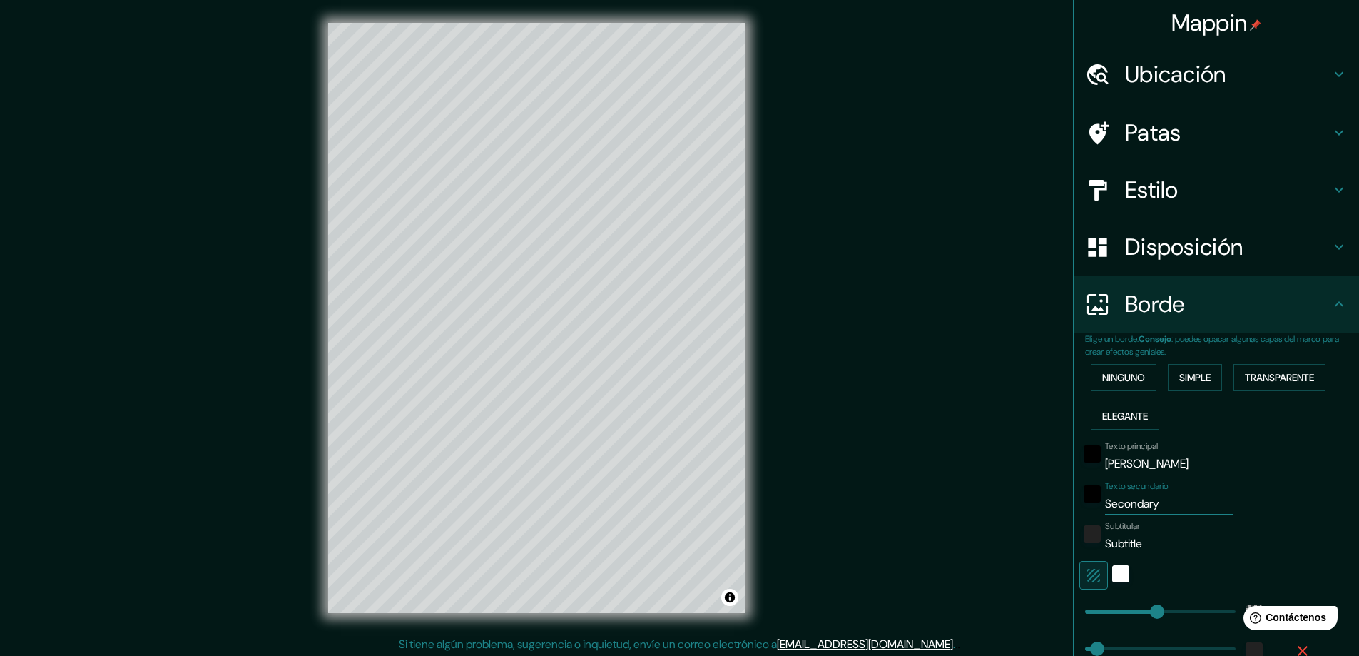
click at [1036, 497] on div "Mappin Ubicación [PERSON_NAME], [GEOGRAPHIC_DATA] Patas Estilo Disposición Bord…" at bounding box center [679, 329] width 1359 height 658
type input "C"
type input "281"
type input "47"
type input "CE"
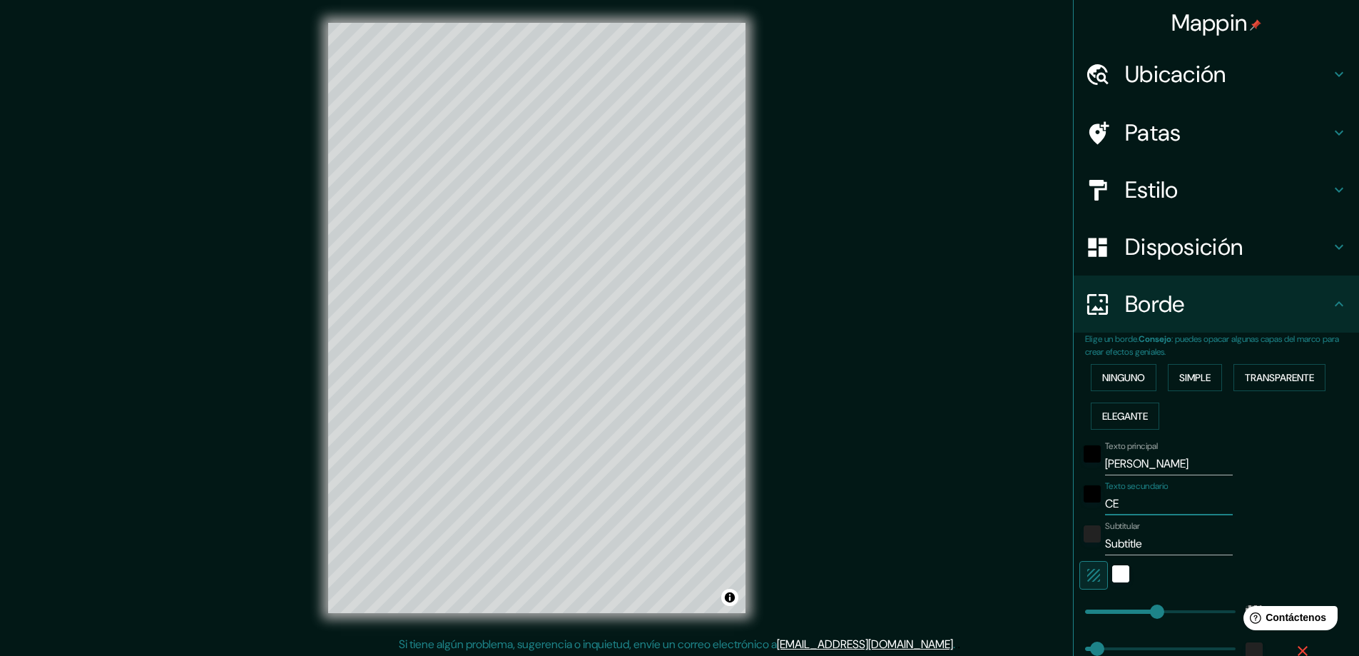
type input "281"
type input "47"
type input "CES"
type input "281"
type input "47"
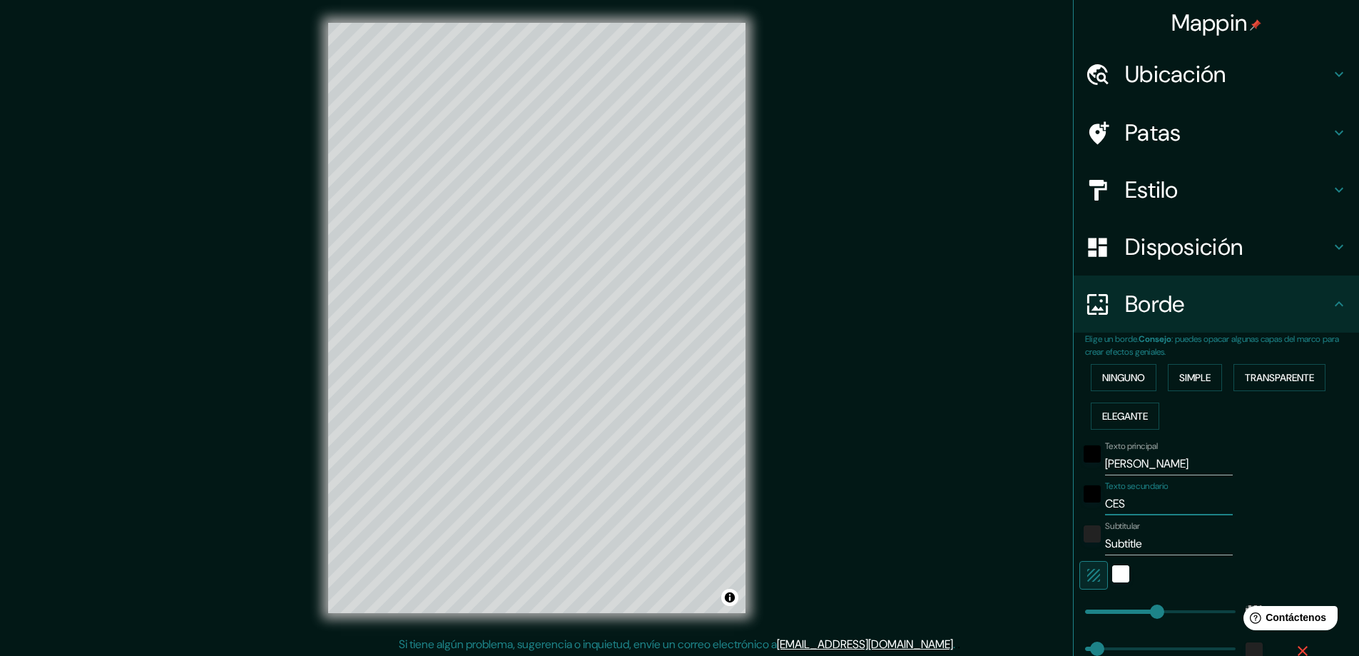
type input "CESA"
type input "281"
type input "47"
type input "CESAR"
type input "281"
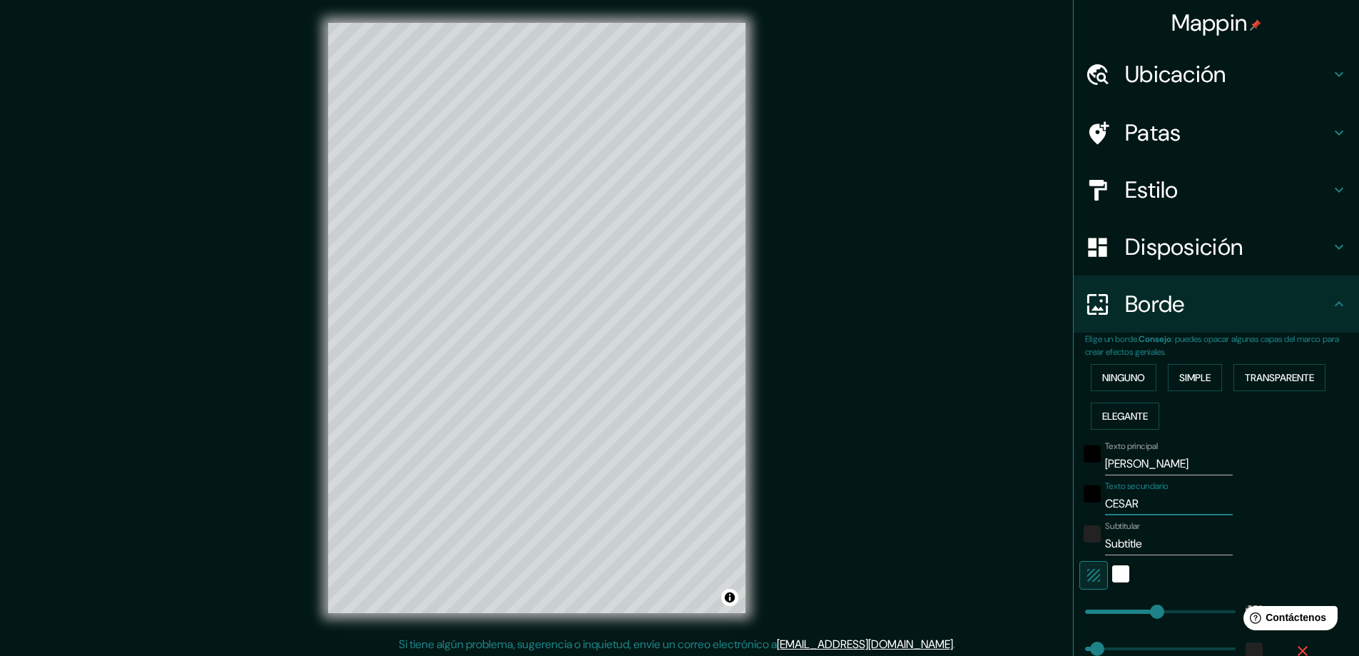
type input "47"
type input "CESAR"
drag, startPoint x: 1138, startPoint y: 536, endPoint x: 1043, endPoint y: 535, distance: 95.6
click at [1043, 535] on div "Mappin Ubicación [PERSON_NAME], [GEOGRAPHIC_DATA] Patas Estilo Disposición Bord…" at bounding box center [679, 329] width 1359 height 658
type input "281"
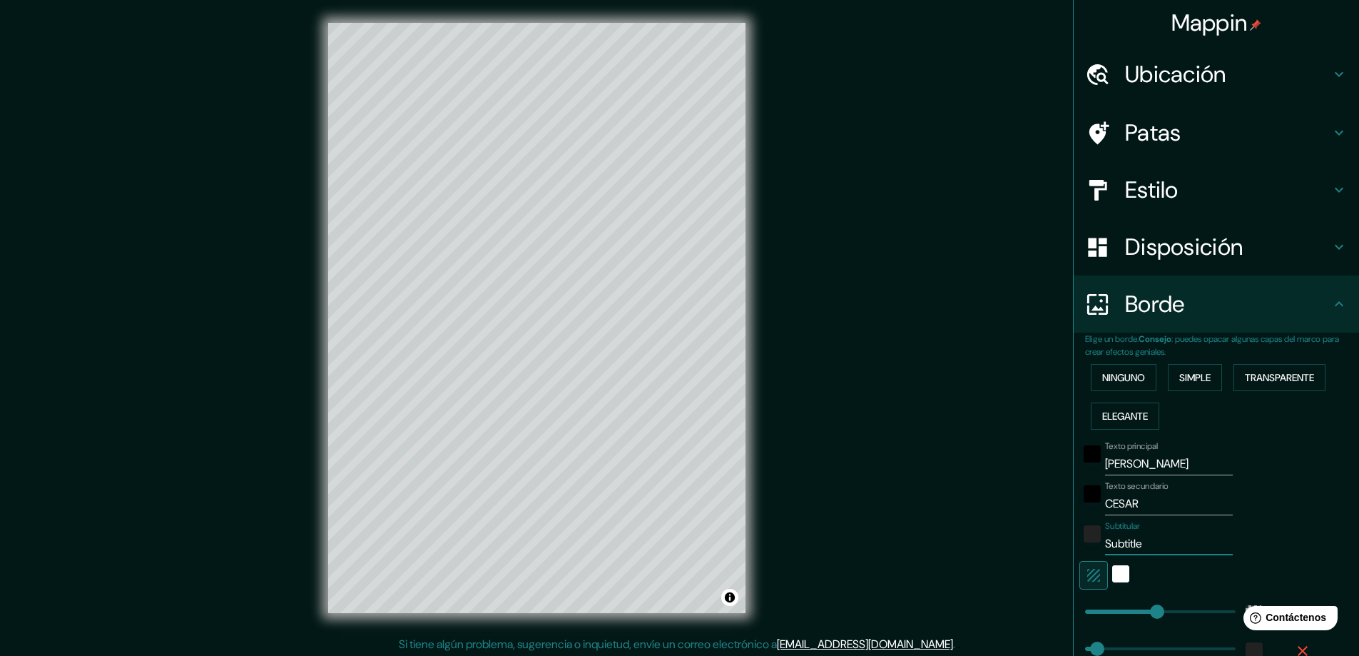
type input "47"
type input "281"
type input "225"
drag, startPoint x: 1148, startPoint y: 606, endPoint x: 1132, endPoint y: 607, distance: 15.8
type input "47"
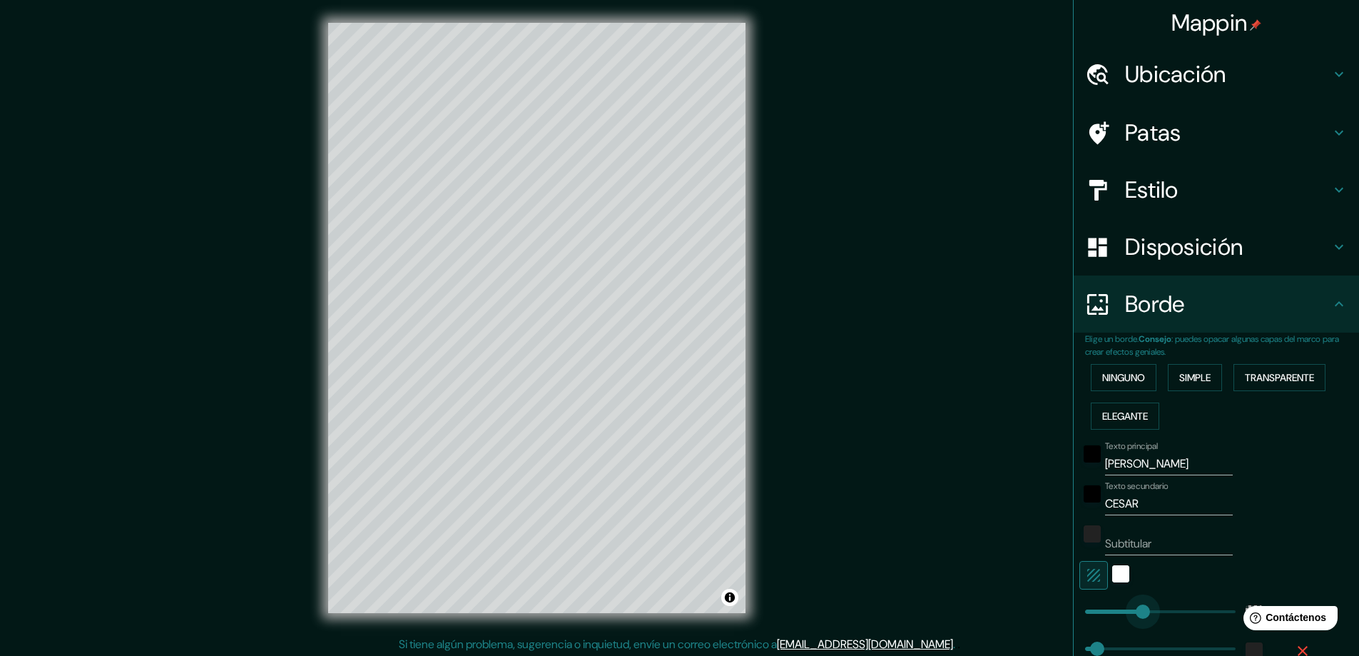
type input "183"
drag, startPoint x: 1132, startPoint y: 607, endPoint x: 1121, endPoint y: 608, distance: 10.7
type input "47"
type input "117"
drag, startPoint x: 1121, startPoint y: 608, endPoint x: 1104, endPoint y: 608, distance: 17.1
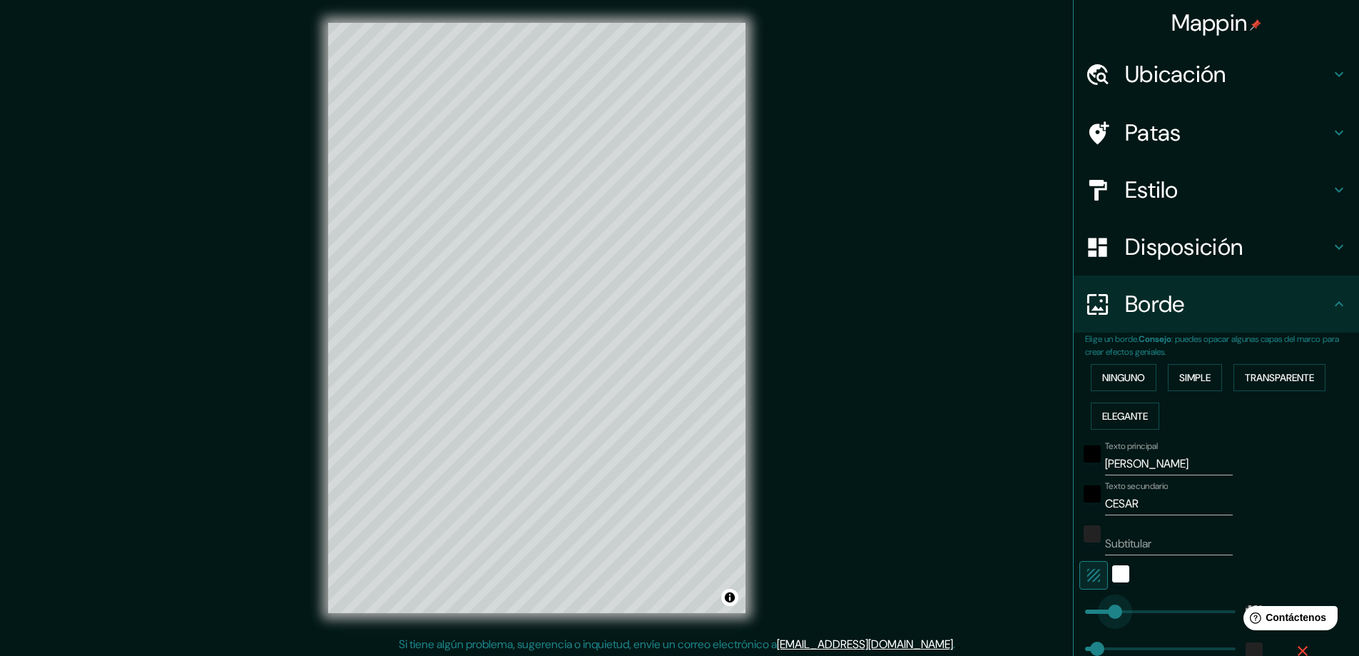
type input "47"
type input "142"
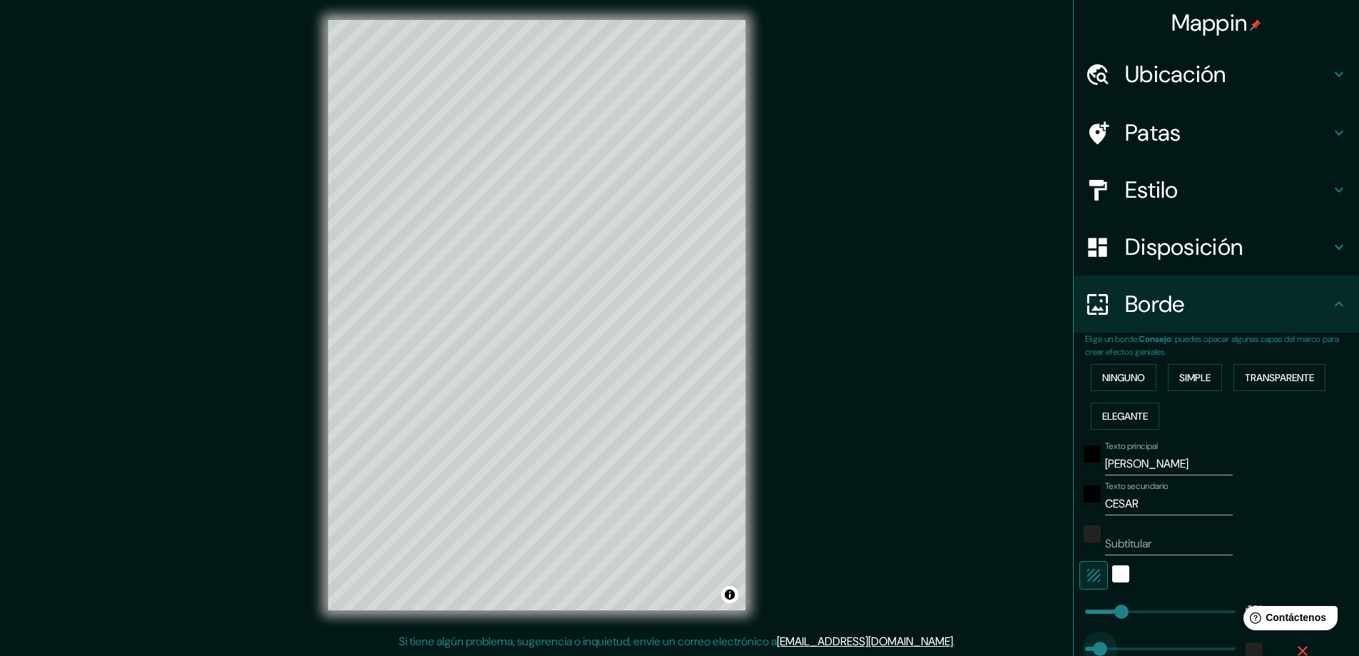
type input "189"
drag, startPoint x: 1089, startPoint y: 643, endPoint x: 1123, endPoint y: 643, distance: 33.5
type input "139"
drag, startPoint x: 1123, startPoint y: 643, endPoint x: 1110, endPoint y: 642, distance: 12.9
type input "114"
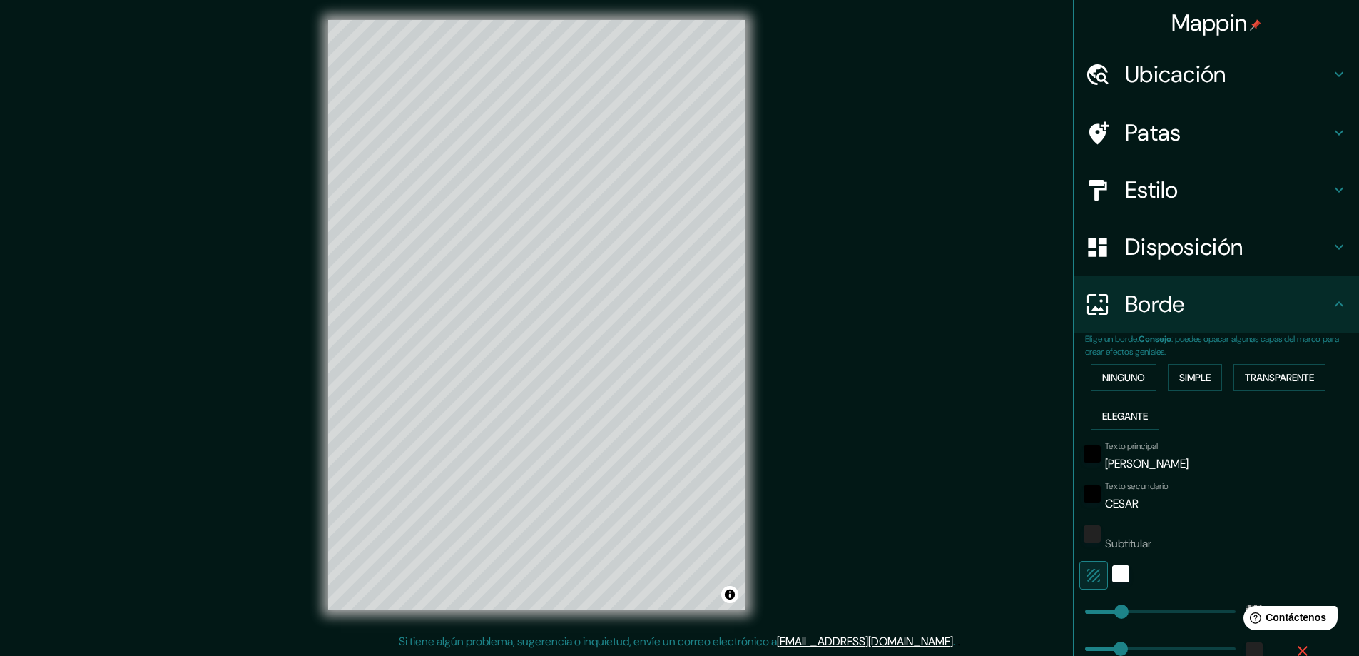
drag, startPoint x: 1110, startPoint y: 642, endPoint x: 1098, endPoint y: 642, distance: 12.1
type input "56"
drag, startPoint x: 1099, startPoint y: 642, endPoint x: 1085, endPoint y: 642, distance: 13.6
type input "39"
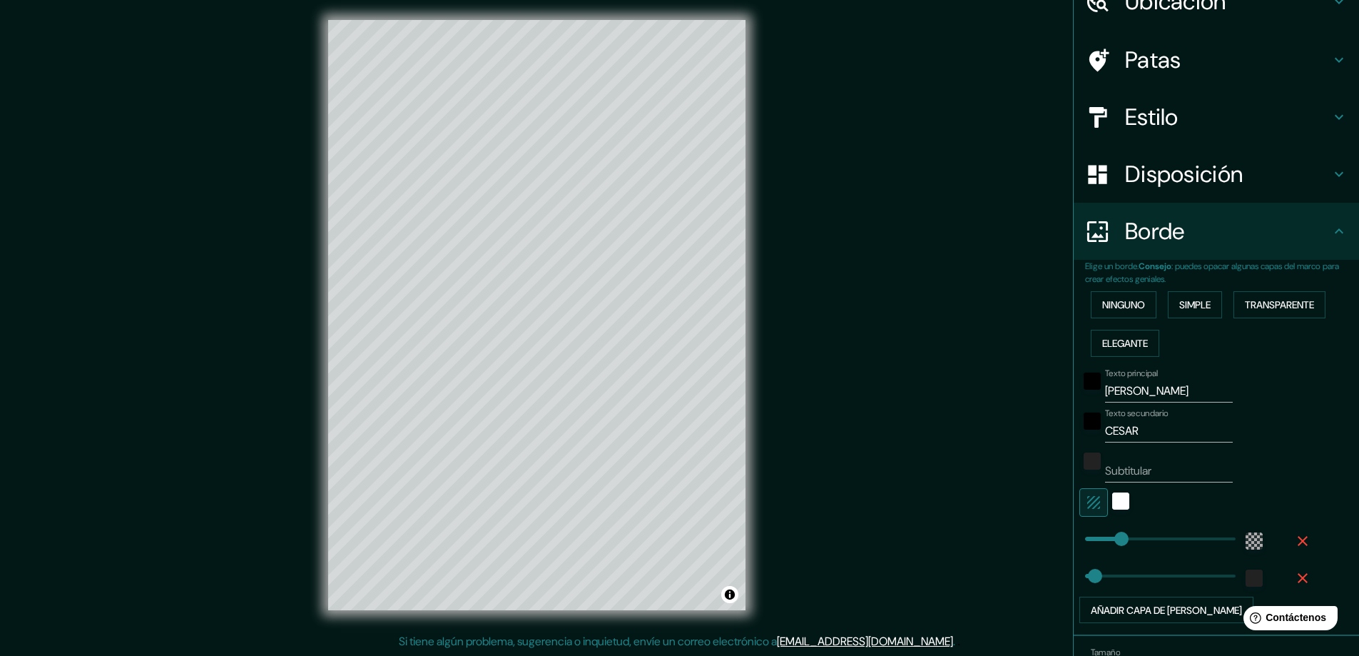
scroll to position [160, 0]
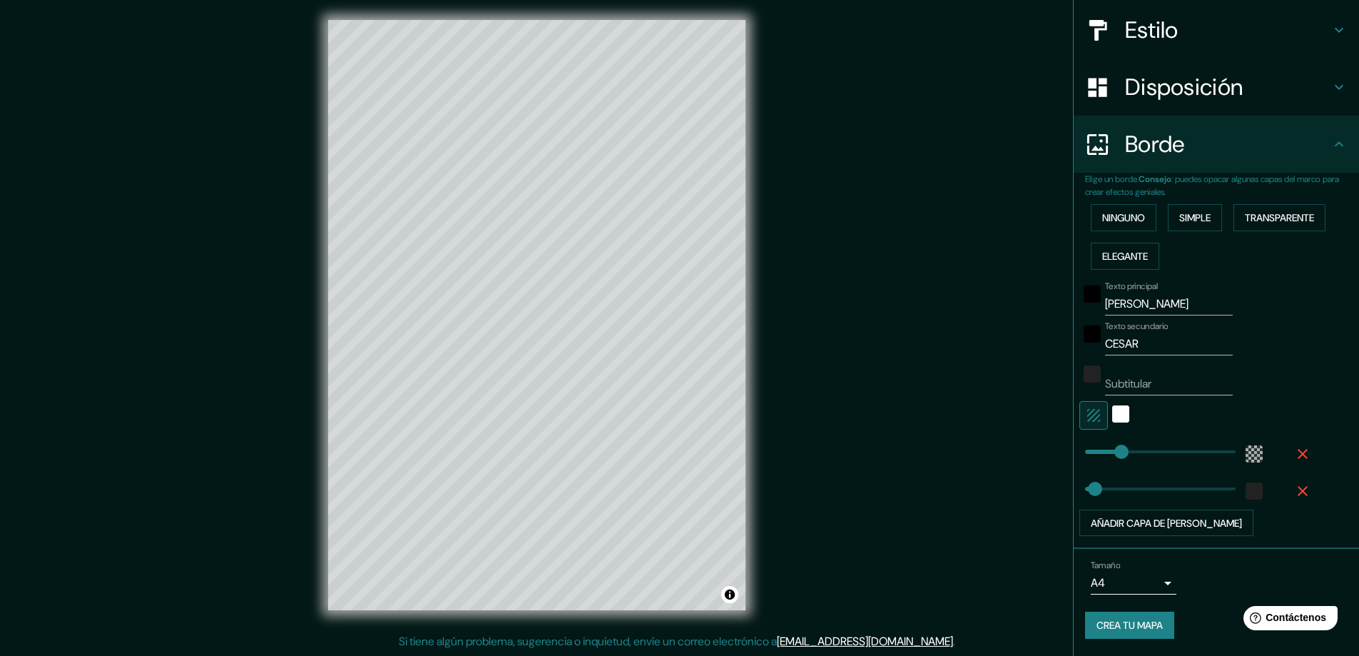
click at [1108, 625] on font "Crea tu mapa" at bounding box center [1129, 625] width 66 height 13
click at [1129, 619] on font "Crea tu mapa" at bounding box center [1129, 625] width 66 height 13
click at [1107, 624] on font "Crea tu mapa" at bounding box center [1129, 625] width 66 height 13
click at [1084, 291] on div "negro" at bounding box center [1092, 293] width 17 height 17
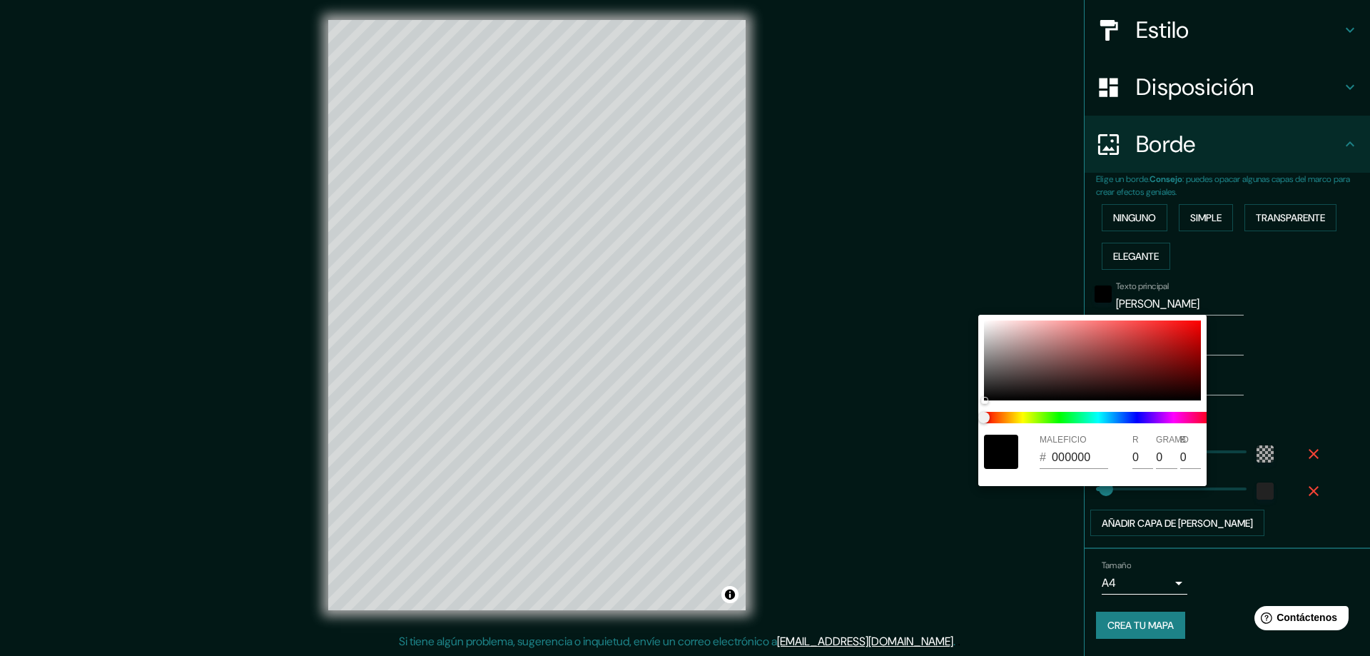
click at [1300, 295] on div at bounding box center [685, 328] width 1370 height 656
